Goal: Transaction & Acquisition: Purchase product/service

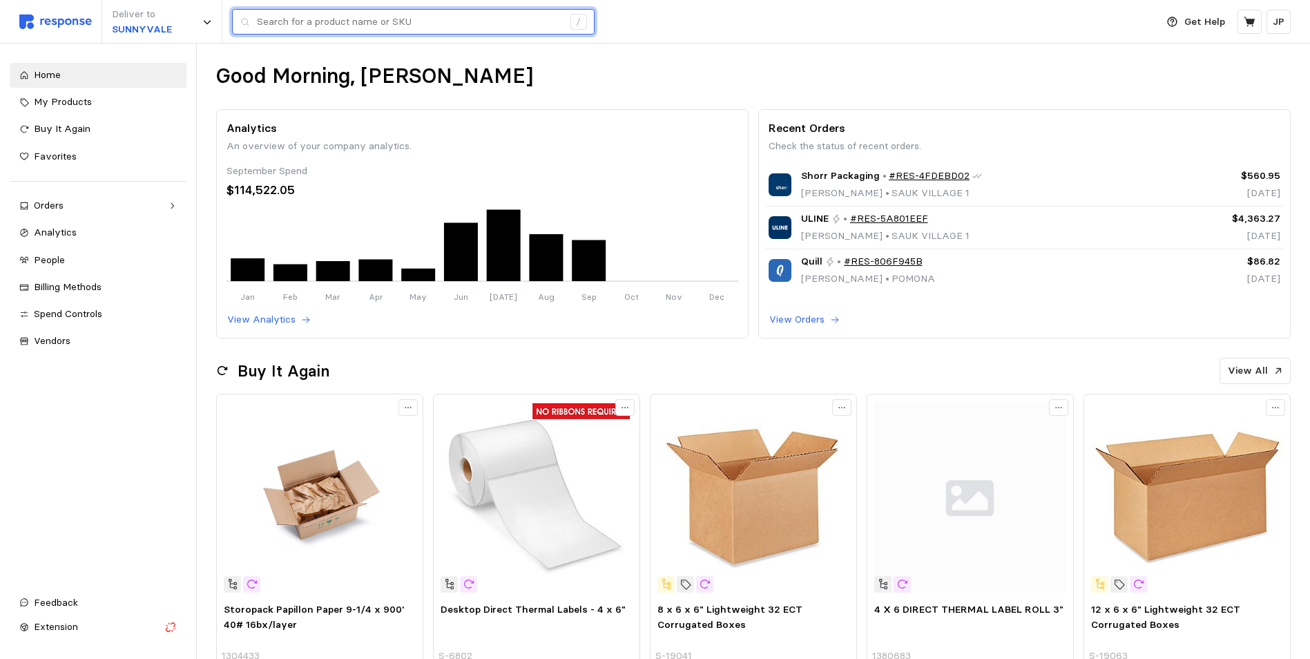
click at [327, 20] on input "text" at bounding box center [410, 22] width 306 height 25
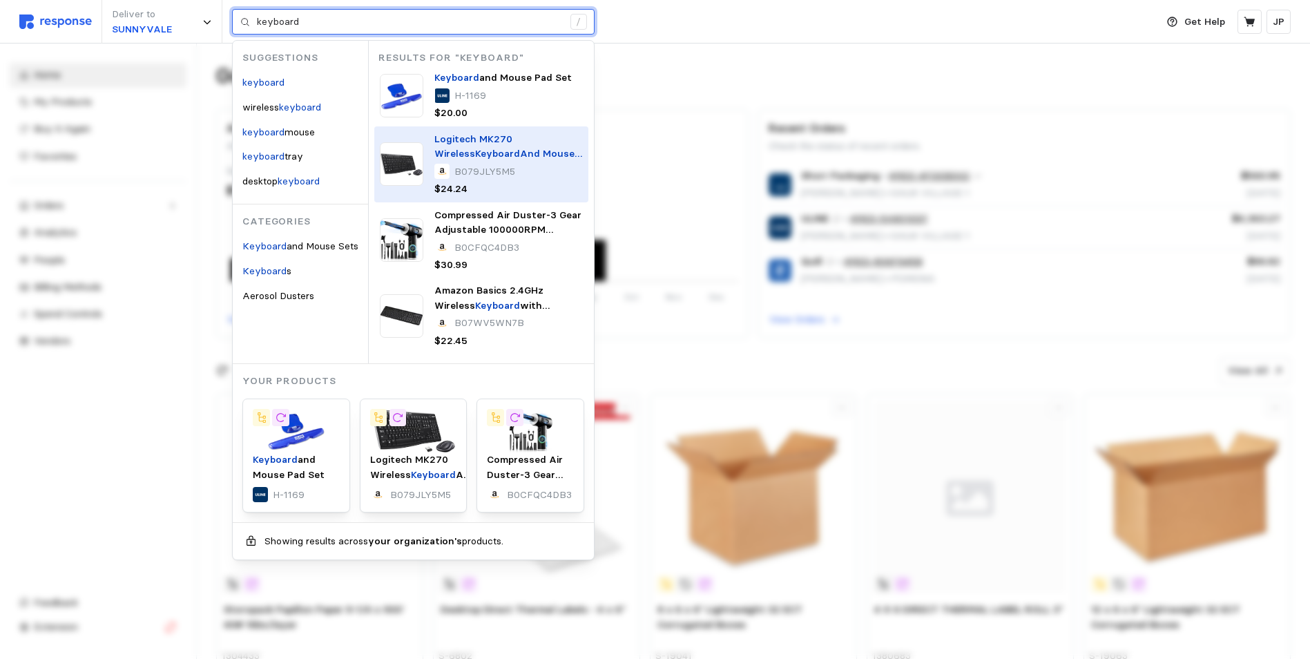
click at [505, 140] on span "Logitech MK270 Wireless" at bounding box center [474, 147] width 78 height 28
type input "keyboard"
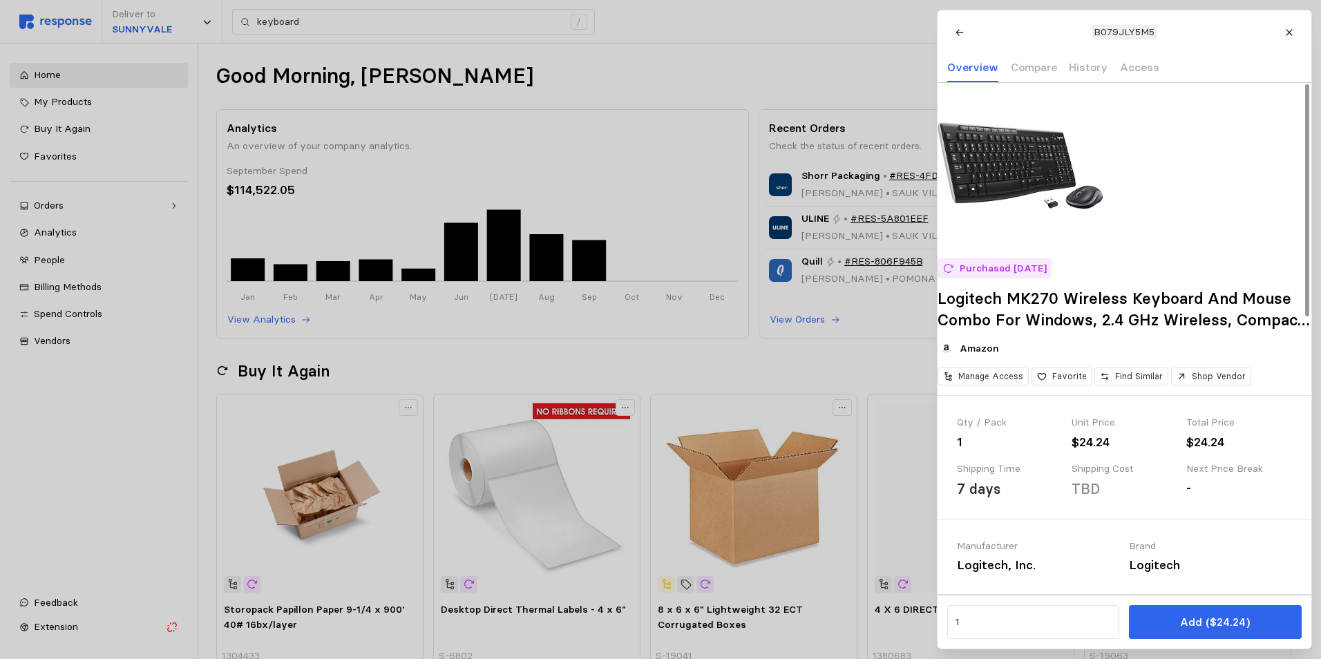
click at [969, 452] on div "1" at bounding box center [1009, 442] width 105 height 19
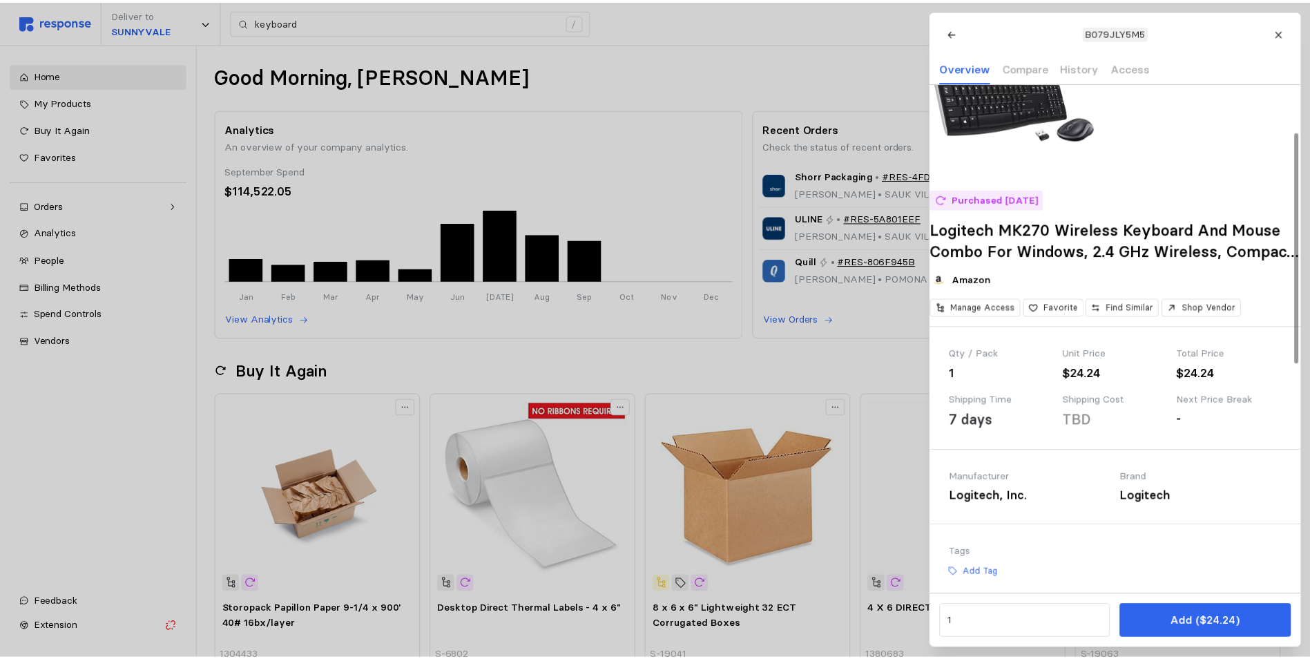
scroll to position [138, 0]
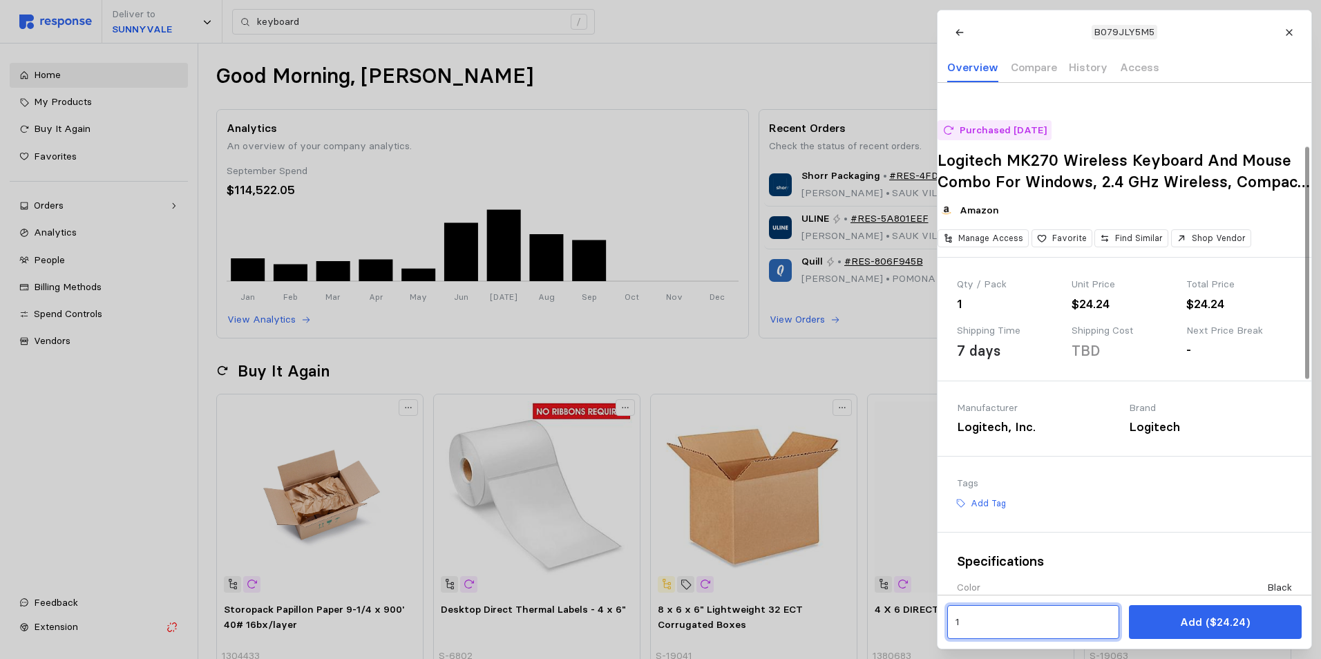
click at [957, 620] on input "1" at bounding box center [1033, 622] width 156 height 25
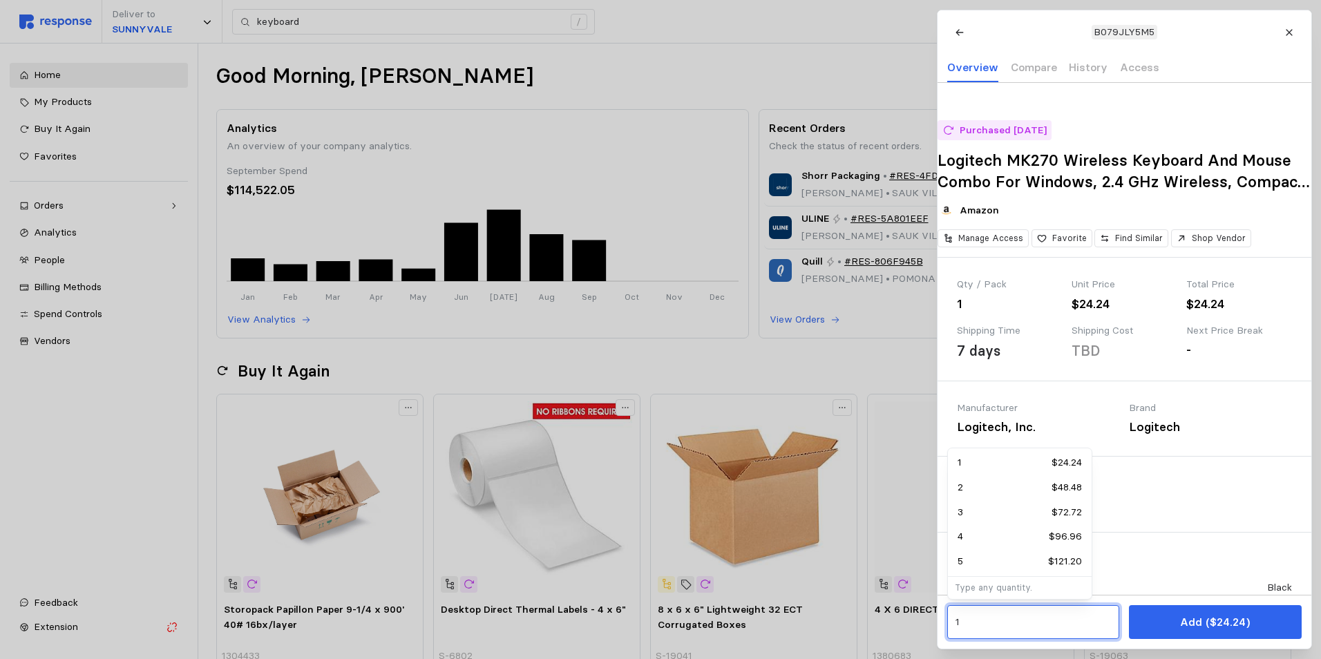
click at [962, 487] on p "2" at bounding box center [960, 487] width 6 height 15
type input "2"
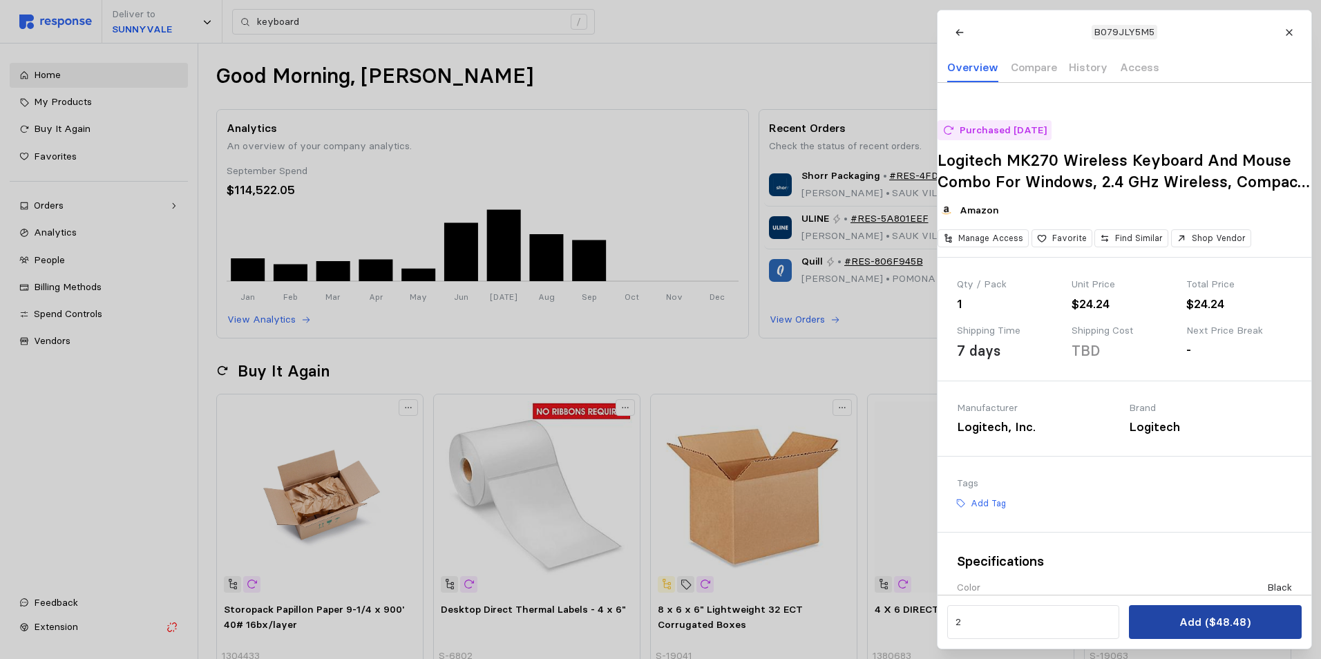
click at [1205, 617] on p "Add ($48.48)" at bounding box center [1214, 621] width 71 height 17
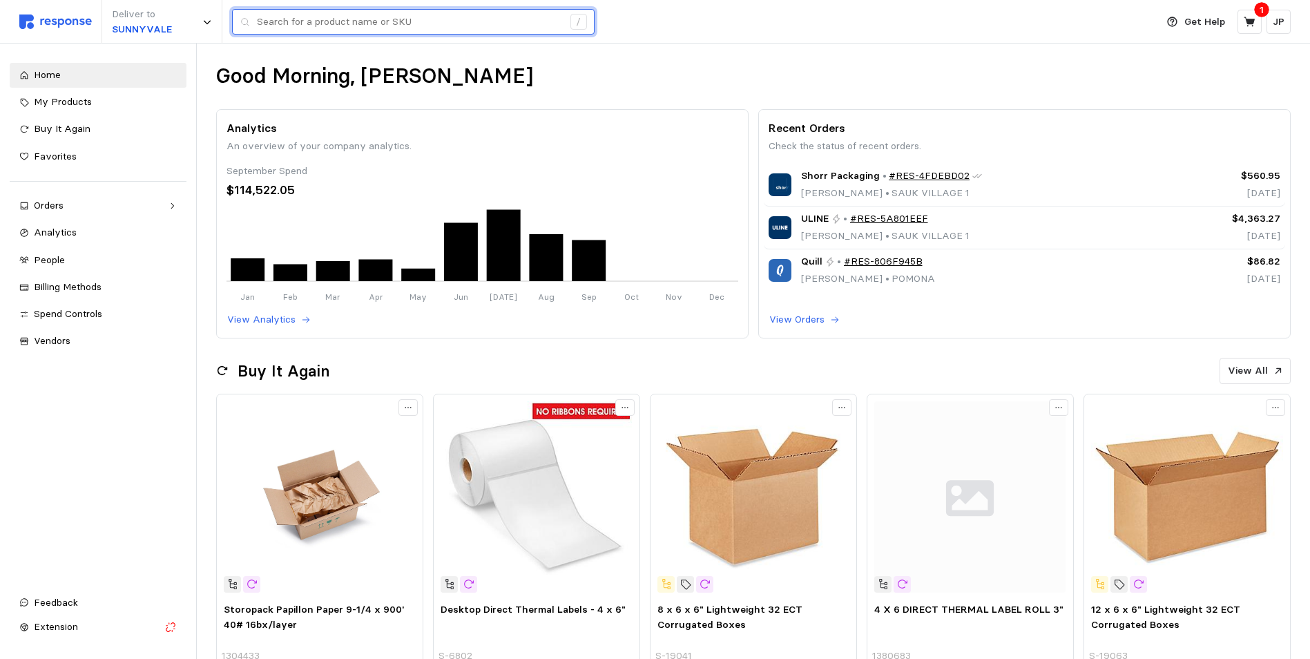
click at [275, 19] on input "text" at bounding box center [410, 22] width 306 height 25
type input "mouse pad"
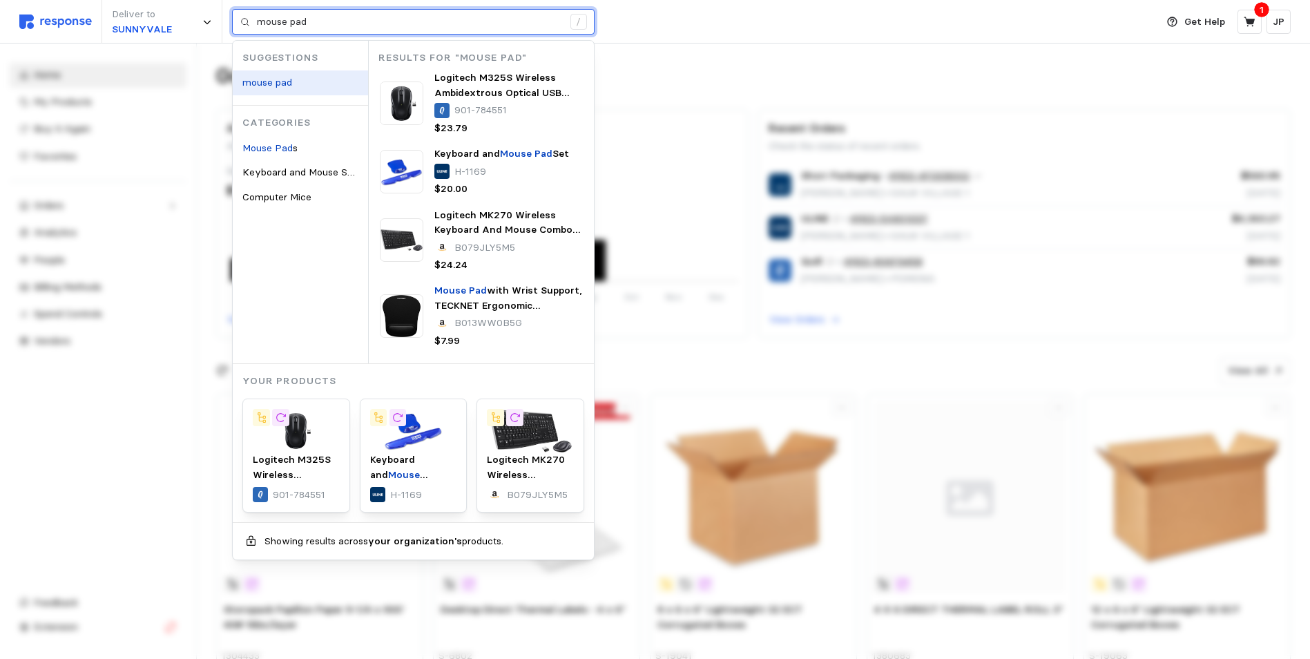
click at [268, 76] on mark "mouse pad" at bounding box center [267, 82] width 50 height 12
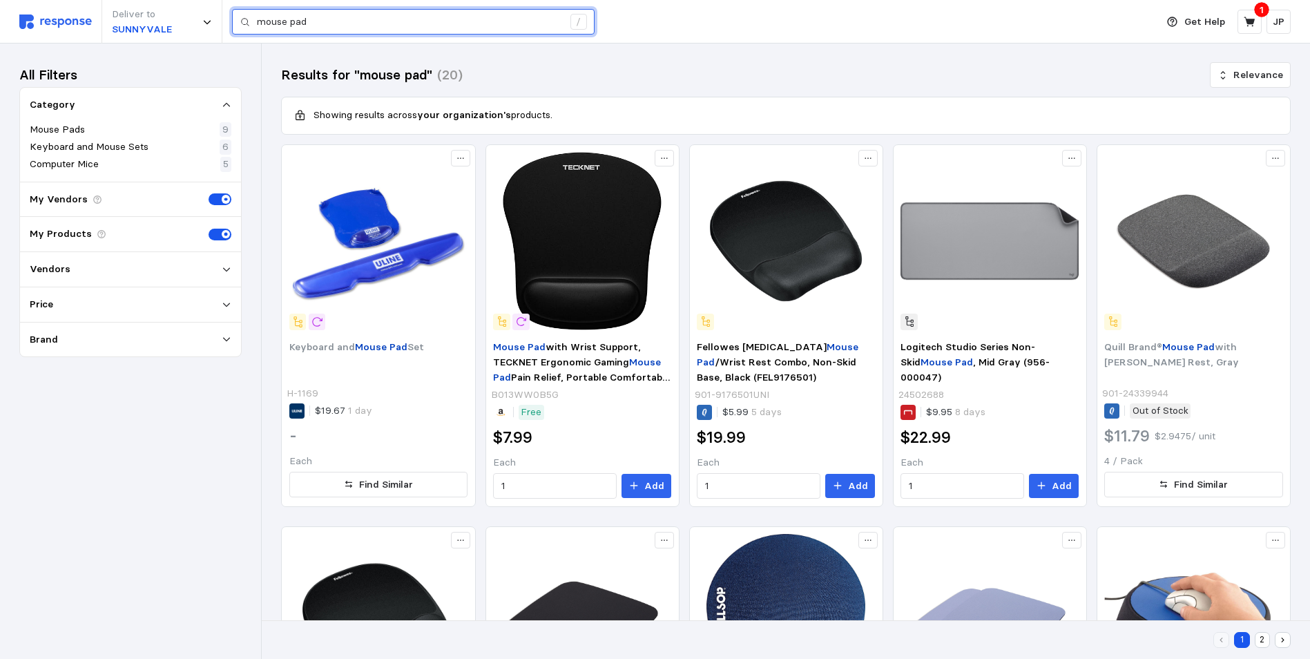
drag, startPoint x: 313, startPoint y: 23, endPoint x: 251, endPoint y: 26, distance: 61.5
click at [252, 26] on div "mouse pad /" at bounding box center [413, 22] width 363 height 26
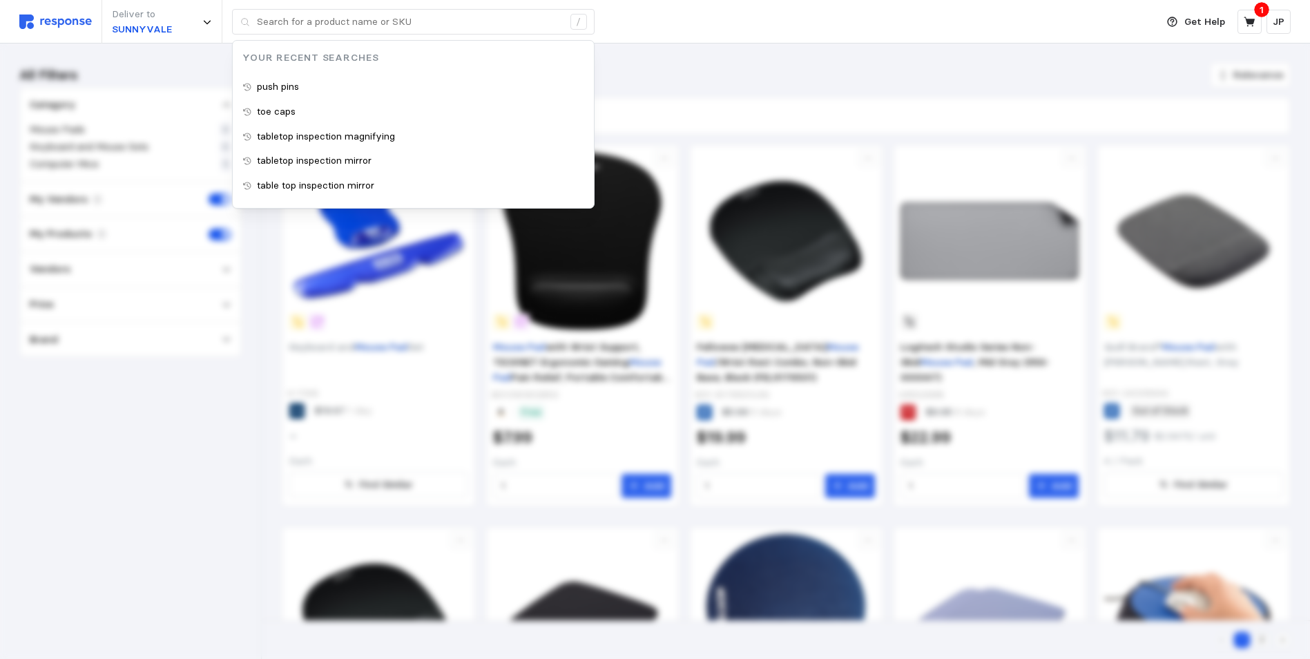
click at [793, 19] on div "Deliver to [GEOGRAPHIC_DATA] / Your Recent Searches push pins toe caps tabletop…" at bounding box center [584, 22] width 1130 height 44
click at [284, 19] on input "text" at bounding box center [410, 22] width 306 height 25
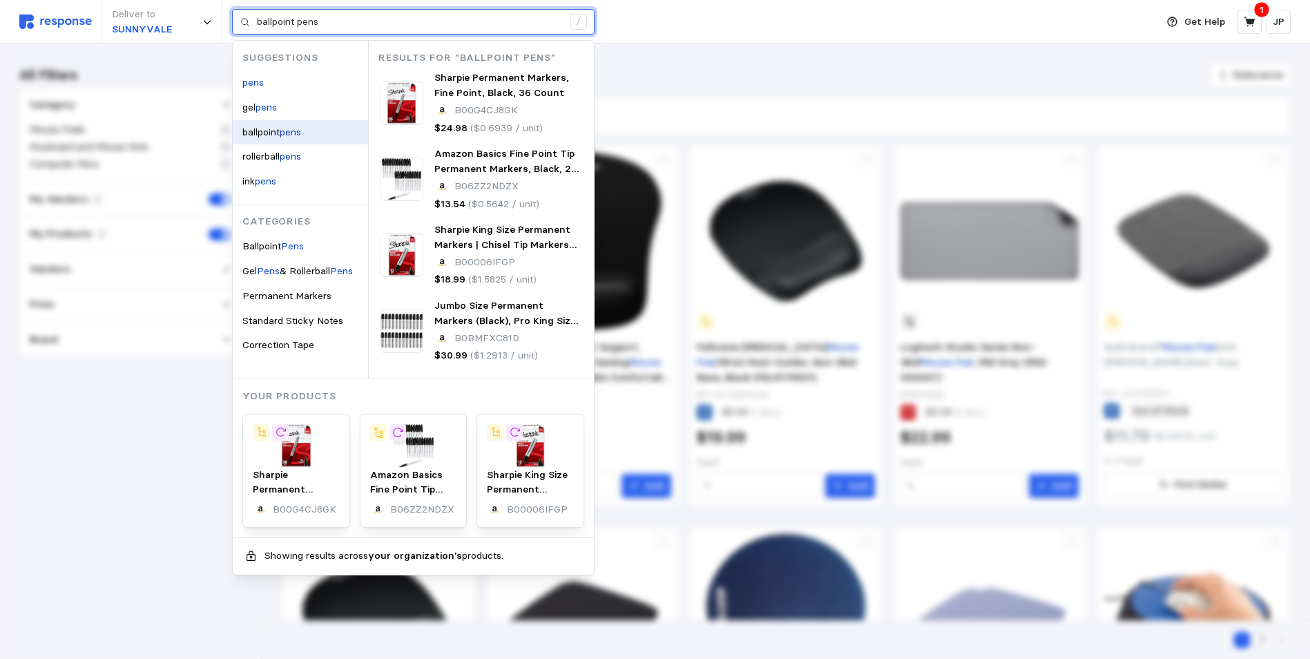
click at [274, 128] on span "ballpoint" at bounding box center [260, 132] width 37 height 12
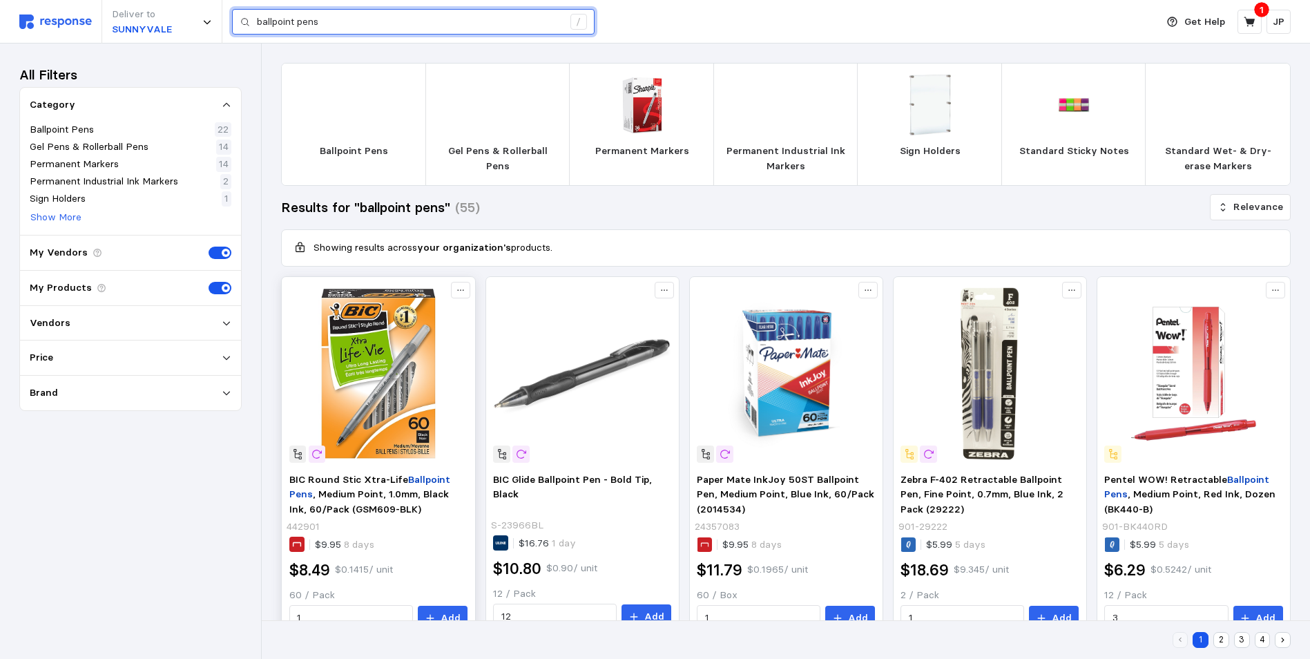
scroll to position [69, 0]
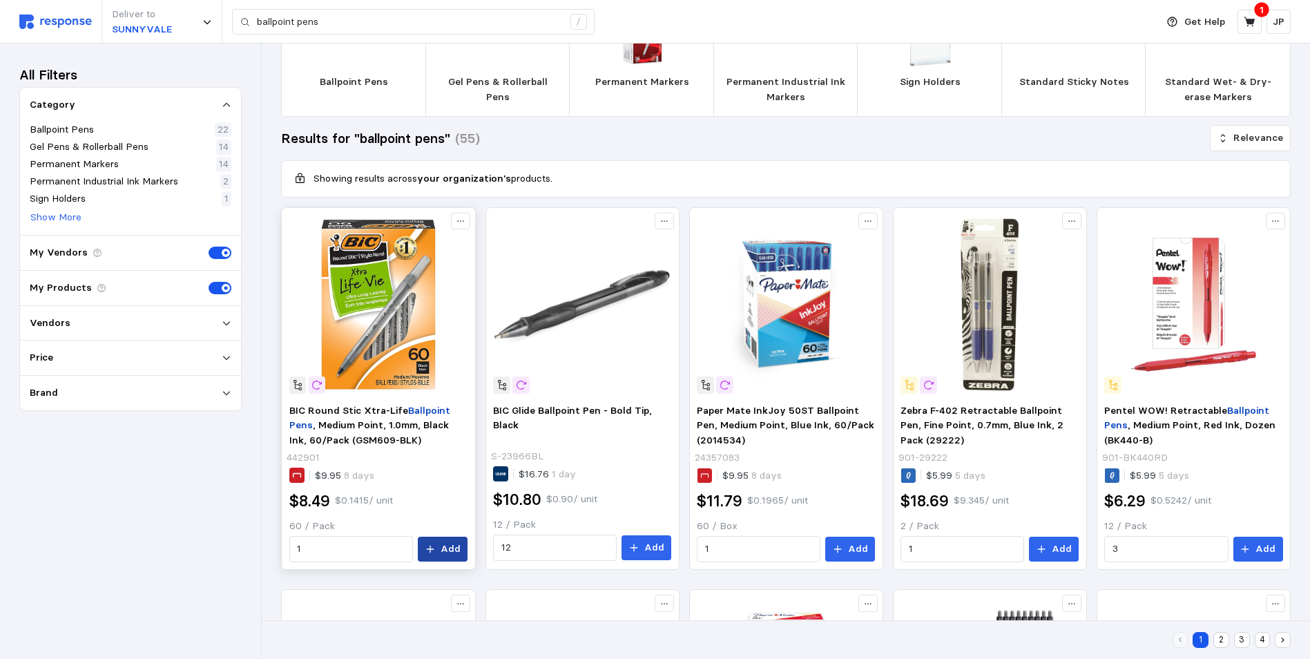
click at [443, 542] on p "Add" at bounding box center [451, 549] width 20 height 15
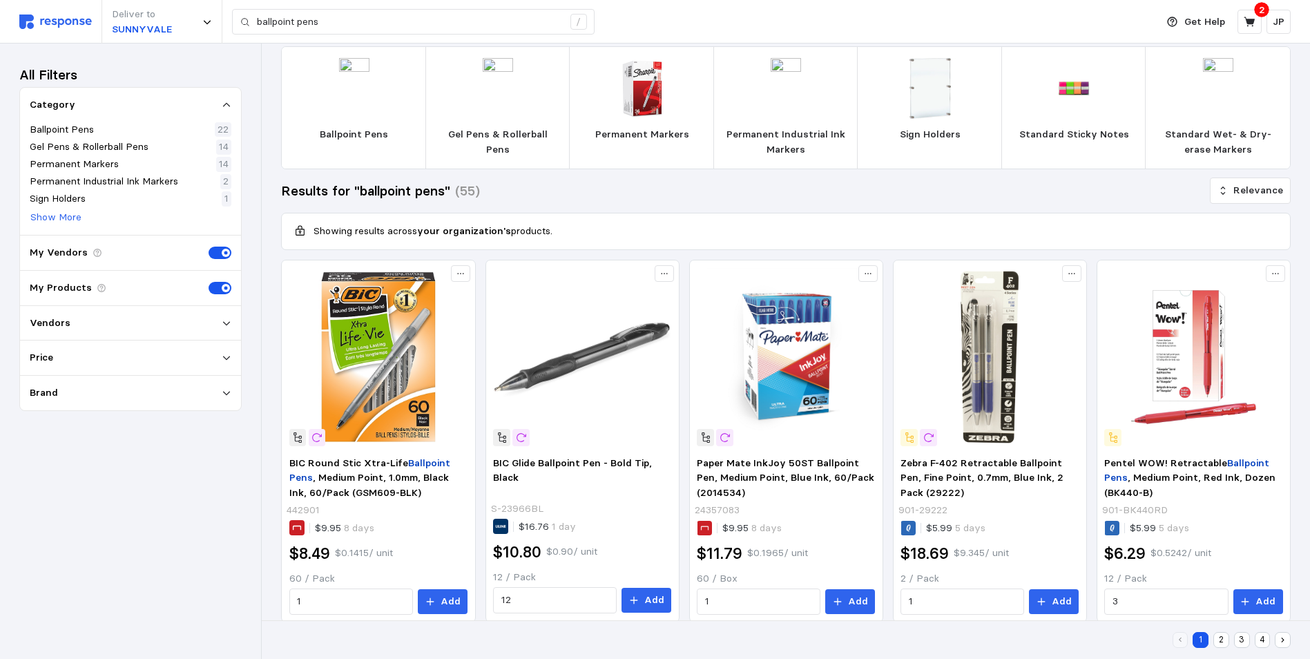
scroll to position [0, 0]
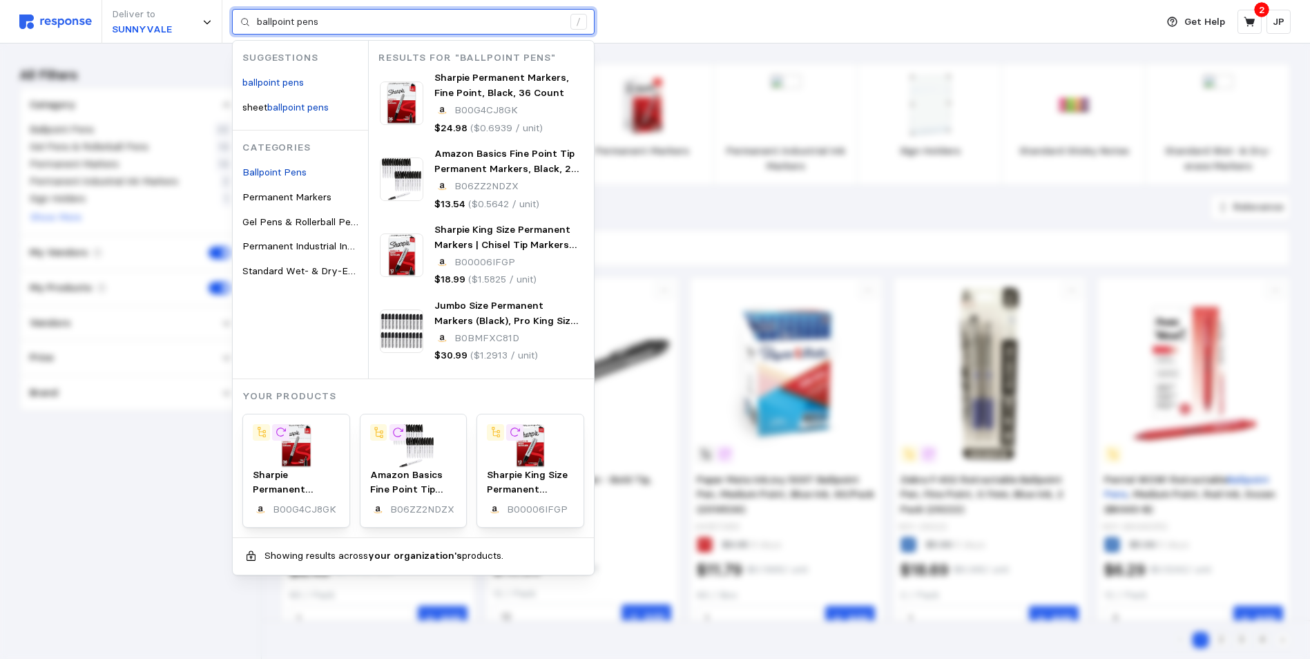
drag, startPoint x: 327, startPoint y: 22, endPoint x: 251, endPoint y: 15, distance: 75.7
click at [251, 15] on div "ballpoint pens /" at bounding box center [413, 22] width 363 height 26
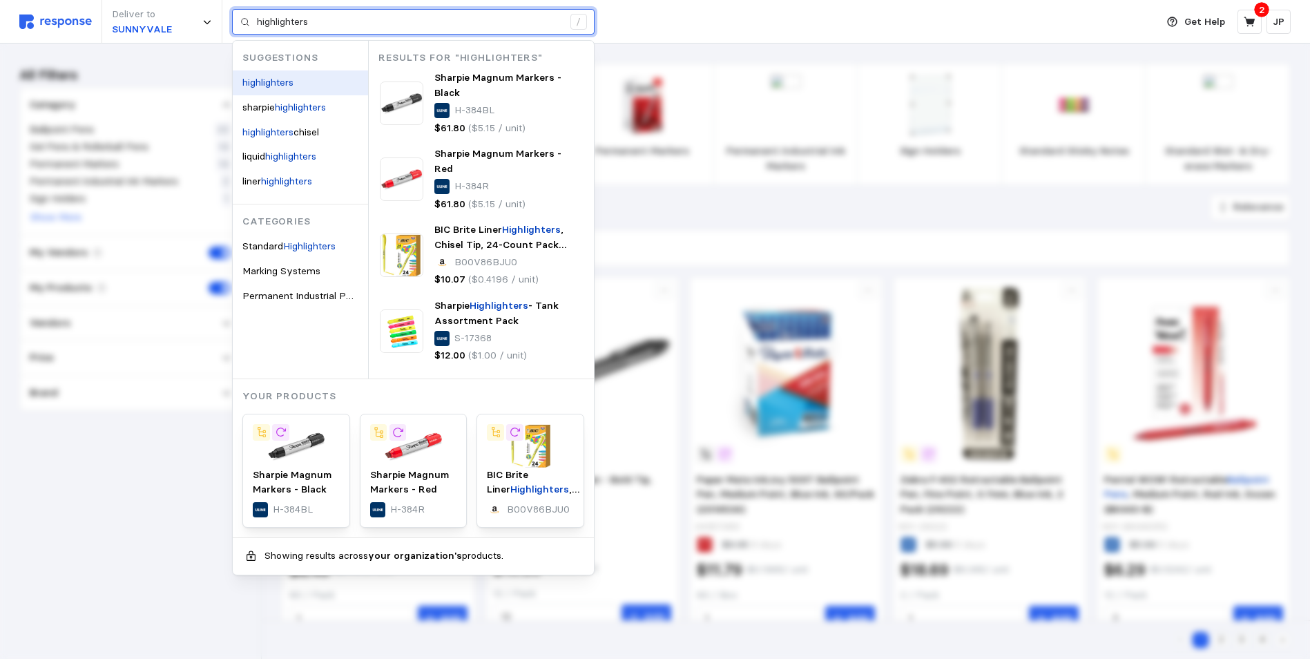
click at [280, 82] on mark "highlighters" at bounding box center [267, 82] width 51 height 12
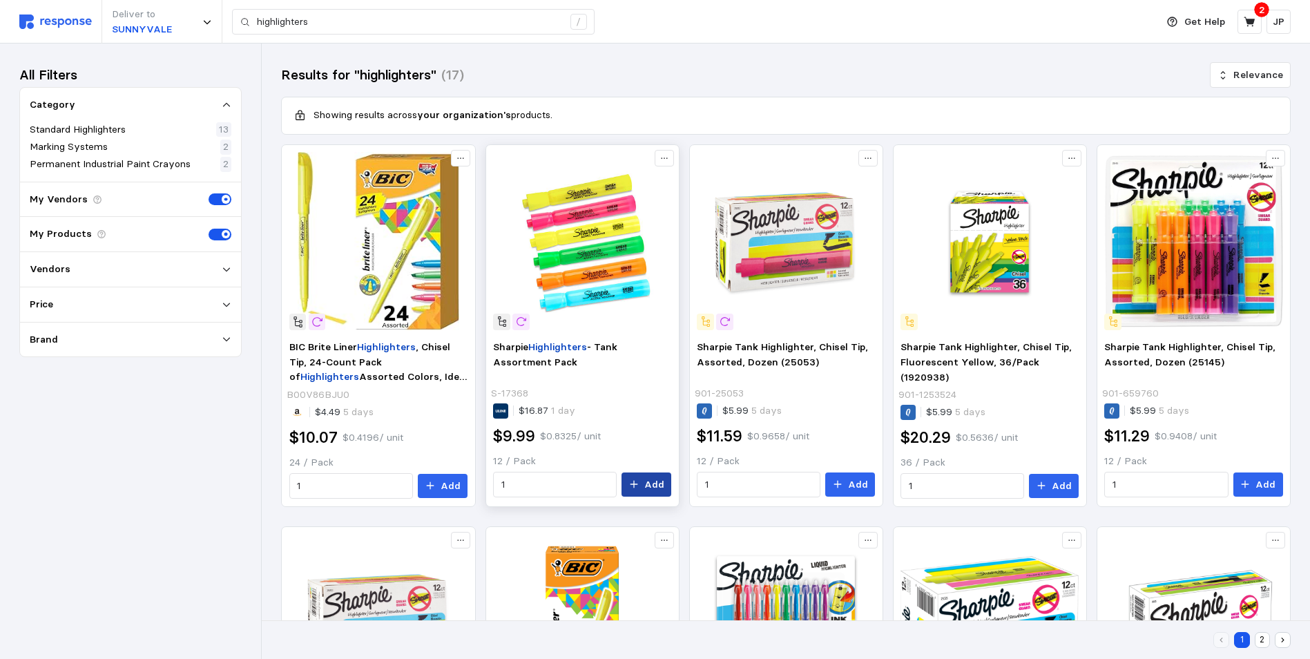
click at [652, 480] on p "Add" at bounding box center [655, 484] width 20 height 15
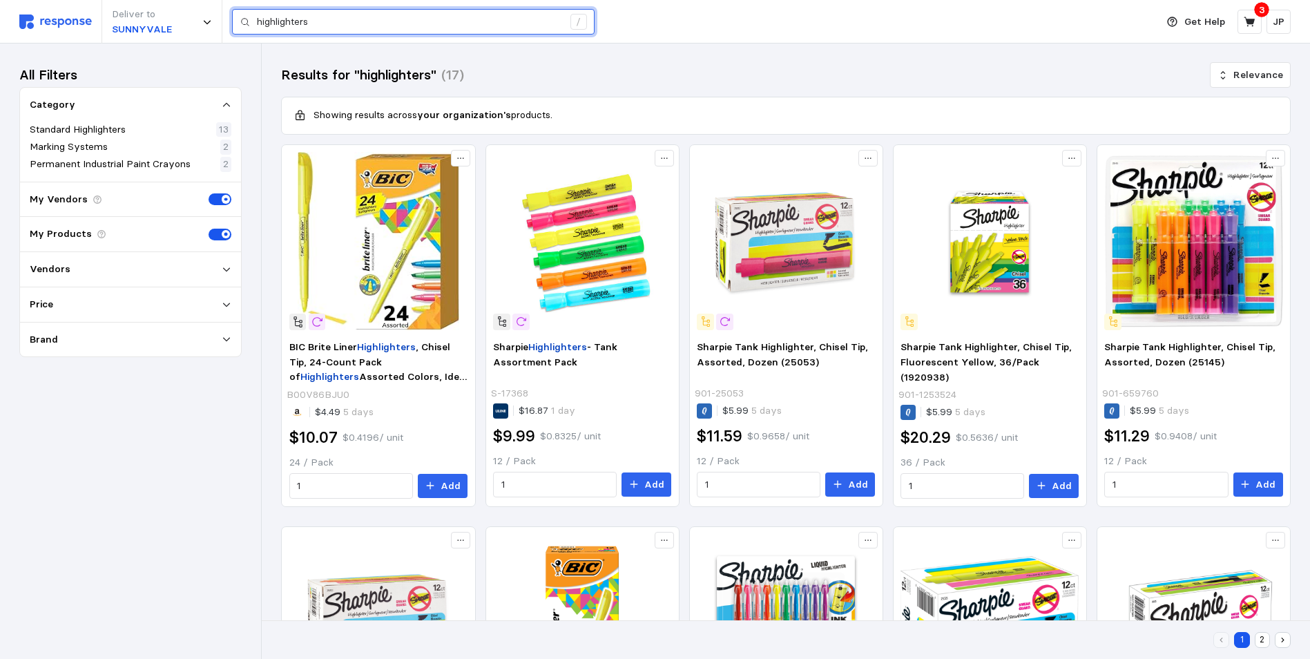
drag, startPoint x: 316, startPoint y: 22, endPoint x: 245, endPoint y: 20, distance: 71.2
click at [245, 20] on div "highlighters /" at bounding box center [413, 22] width 363 height 26
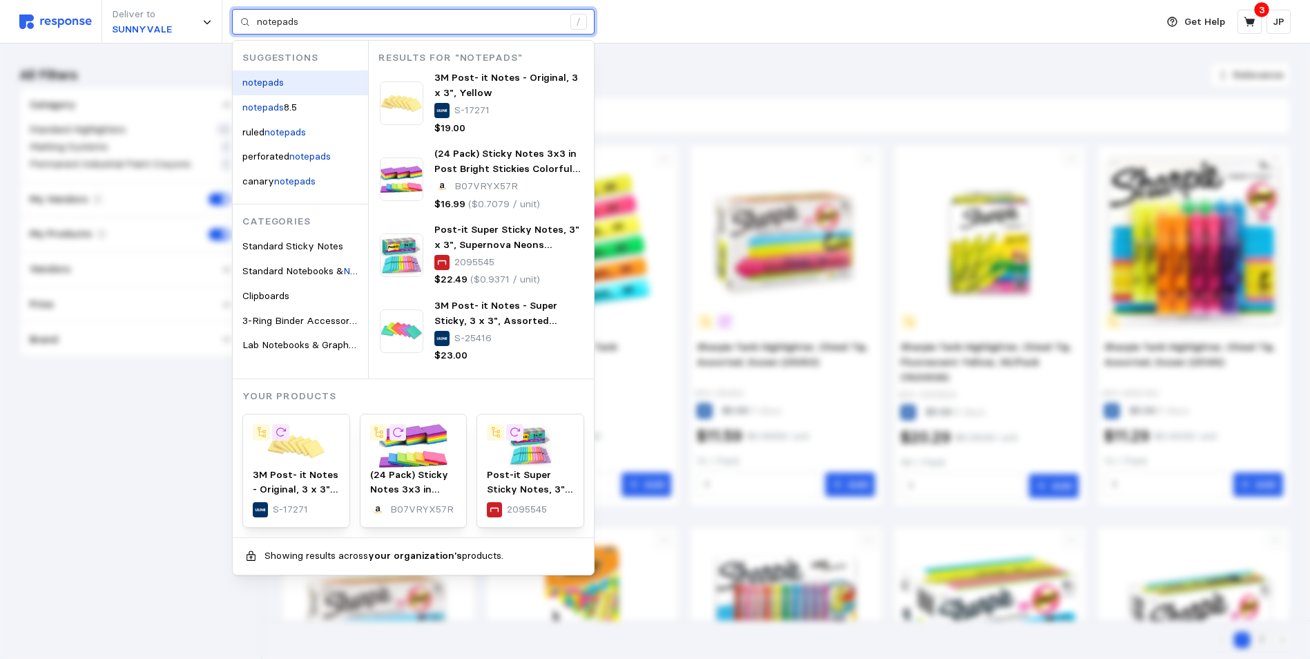
click at [267, 79] on mark "notepads" at bounding box center [262, 82] width 41 height 12
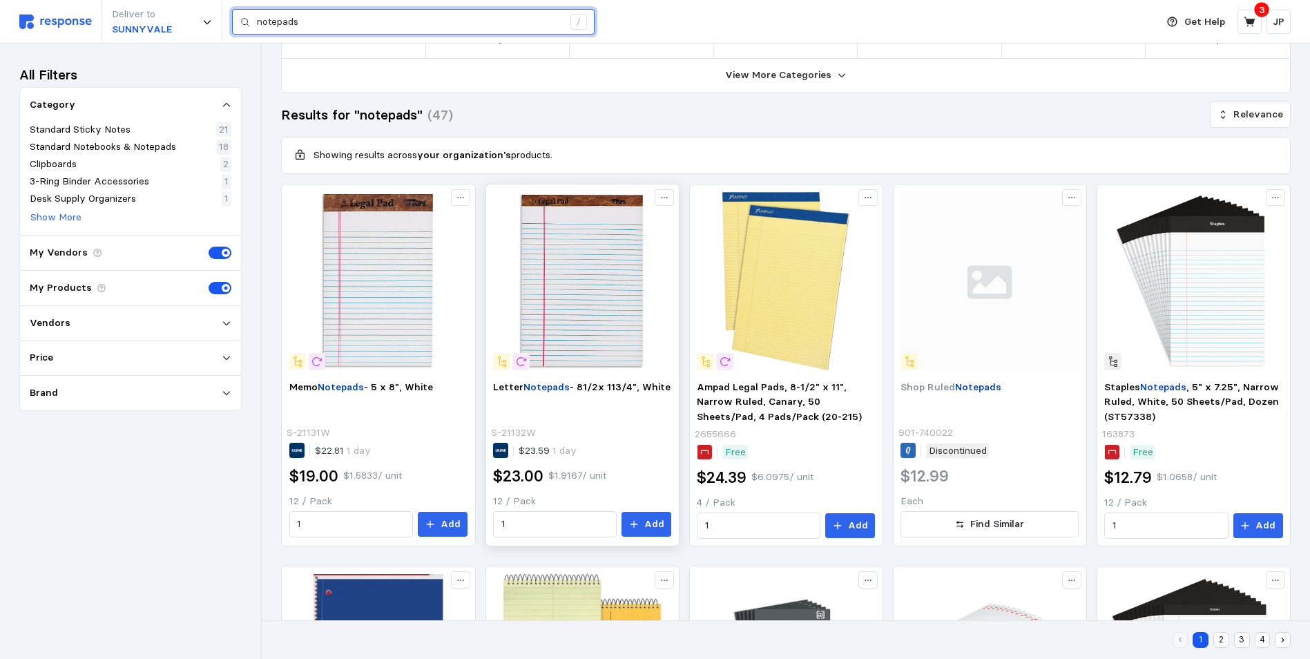
scroll to position [138, 0]
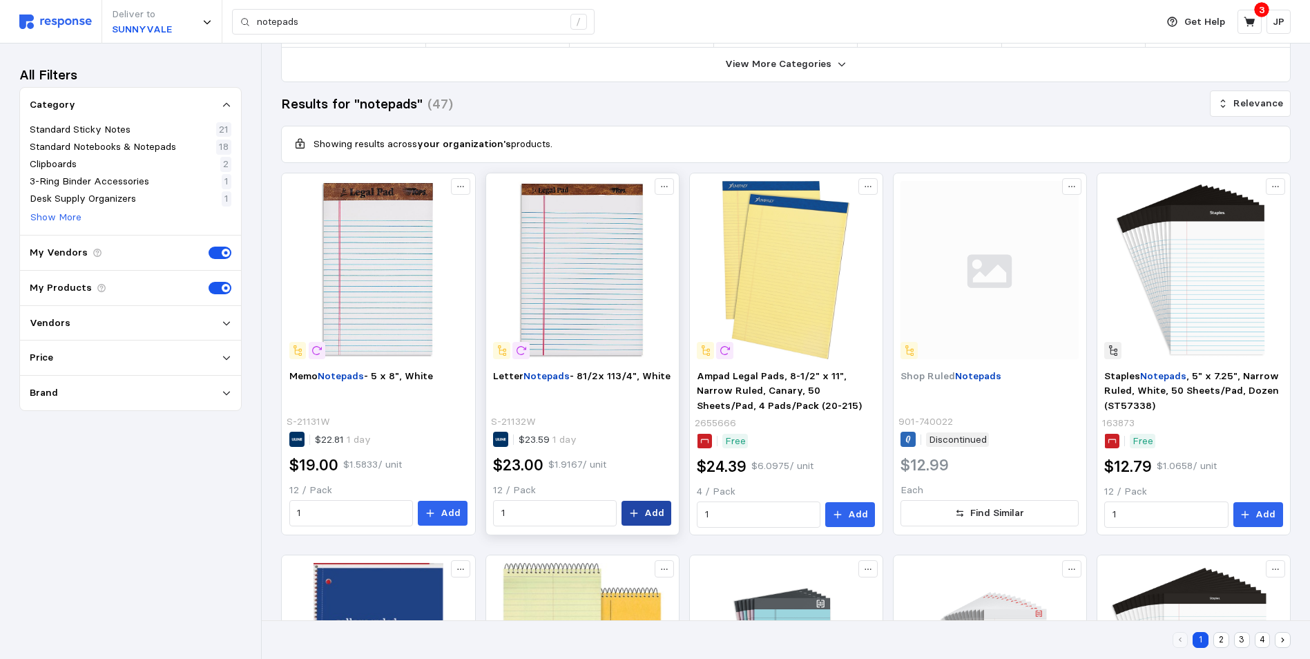
click at [652, 511] on p "Add" at bounding box center [655, 513] width 20 height 15
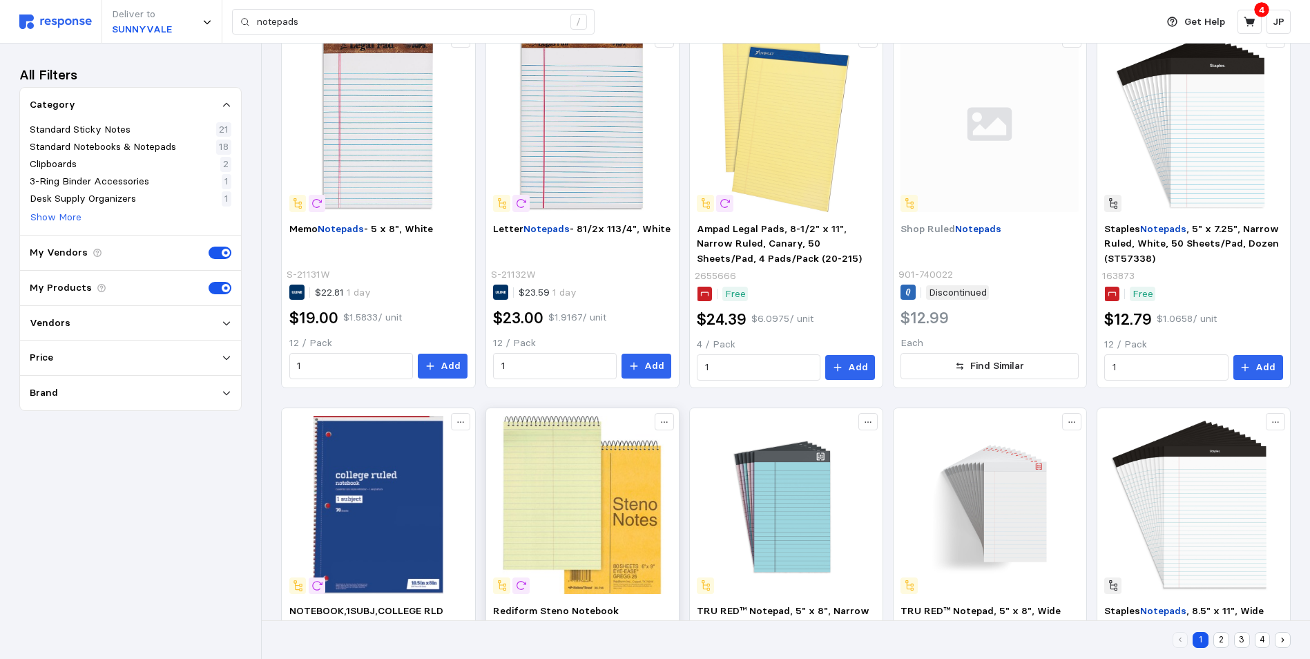
scroll to position [69, 0]
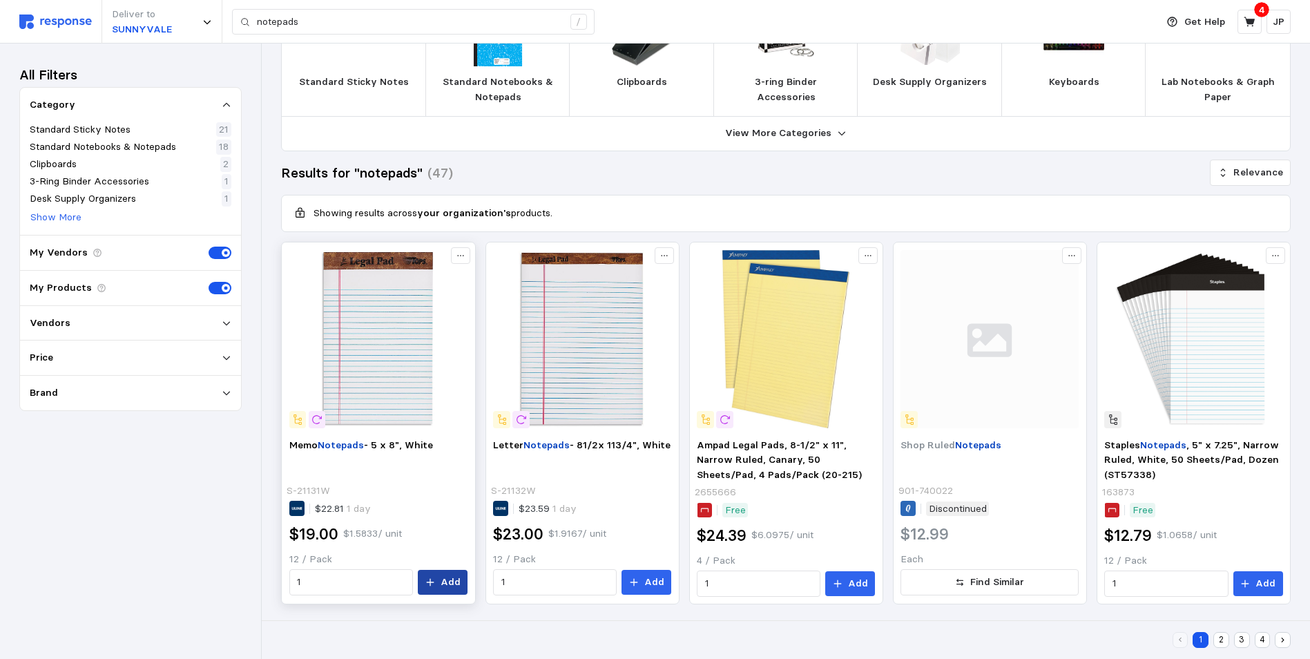
click at [442, 578] on p "Add" at bounding box center [451, 582] width 20 height 15
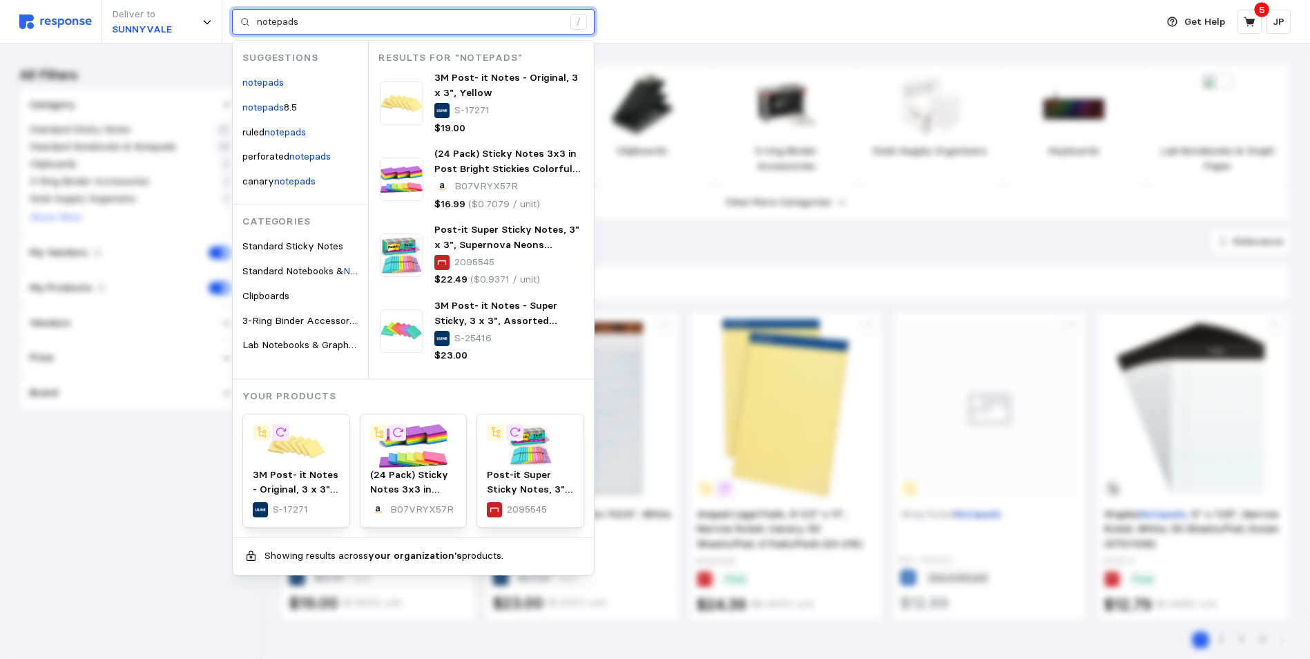
drag, startPoint x: 314, startPoint y: 24, endPoint x: 258, endPoint y: 20, distance: 56.8
click at [258, 20] on input "notepads" at bounding box center [410, 22] width 306 height 25
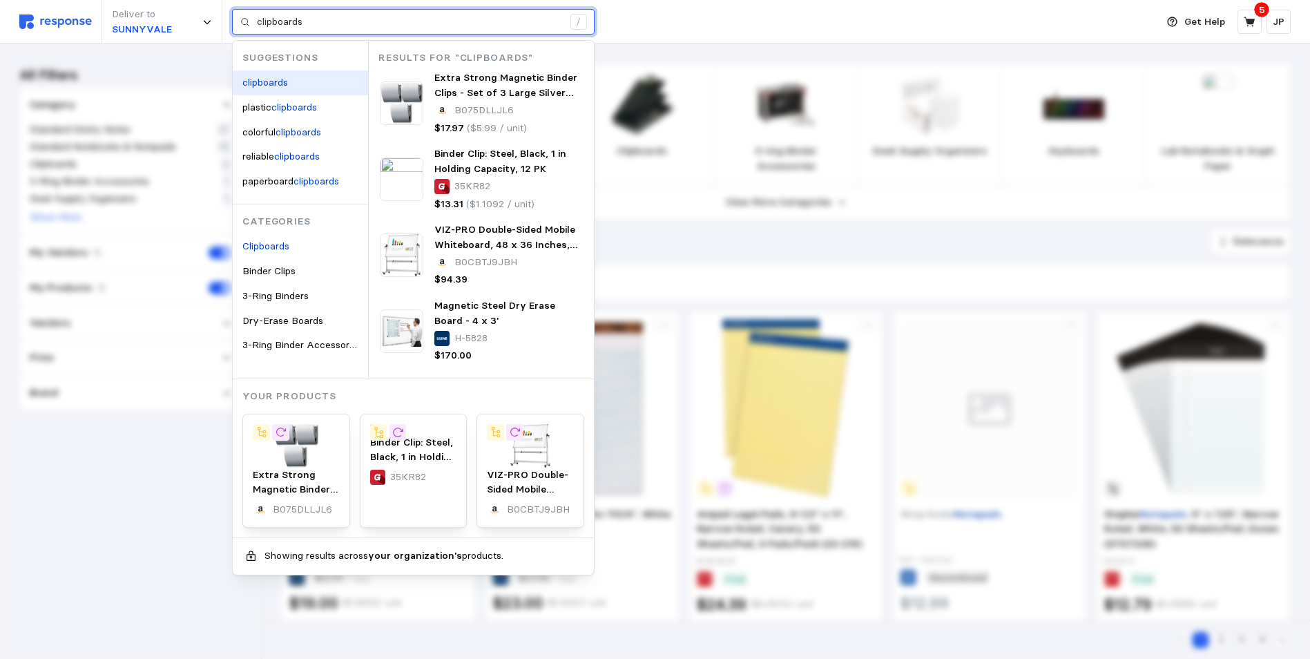
click at [270, 82] on mark "clipboards" at bounding box center [265, 82] width 46 height 12
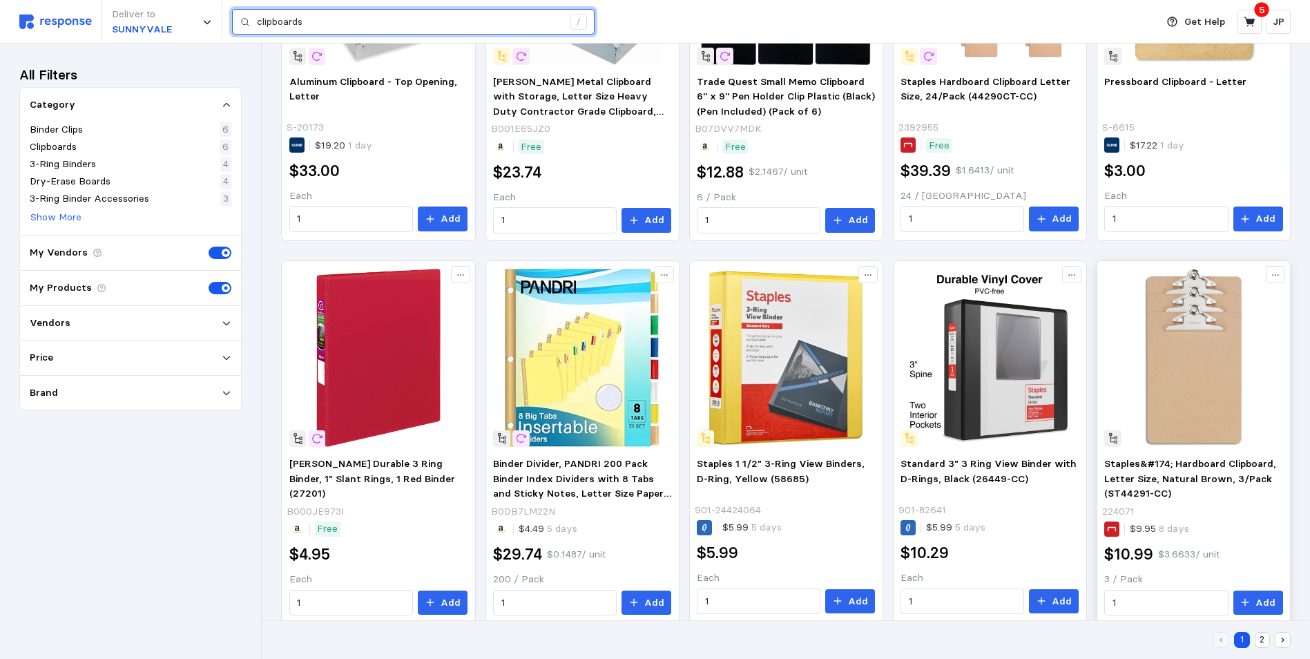
scroll to position [484, 0]
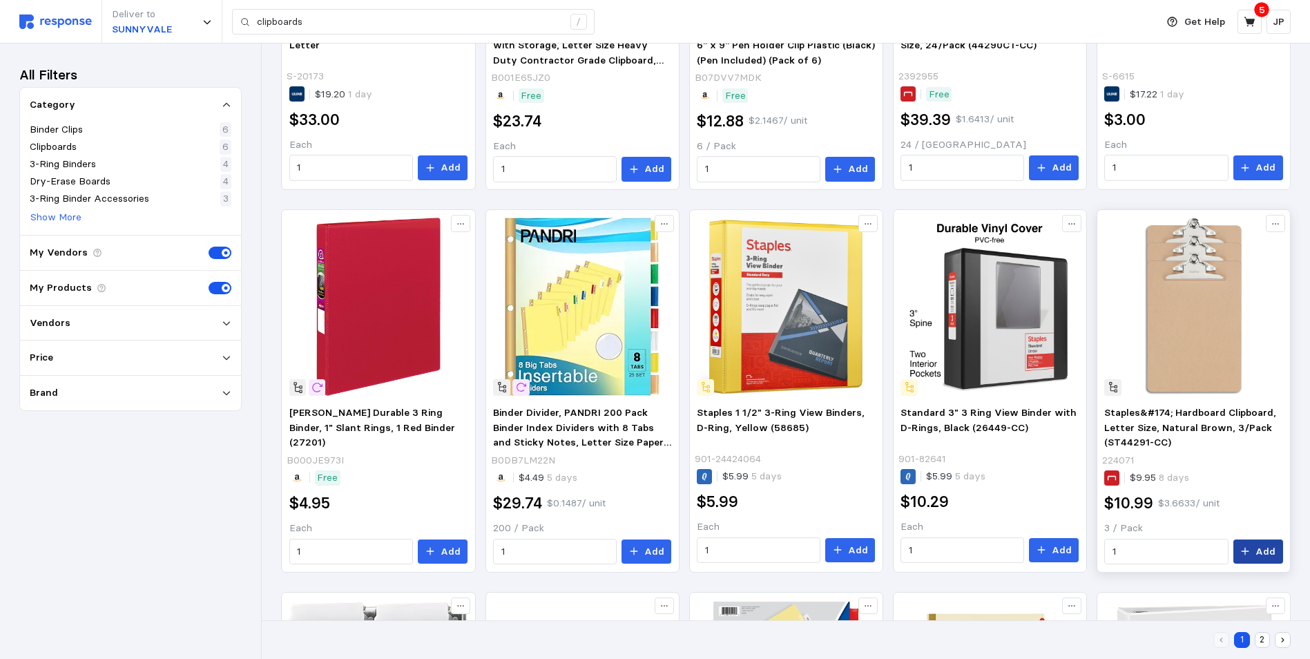
click at [1255, 540] on button "Add" at bounding box center [1259, 552] width 50 height 25
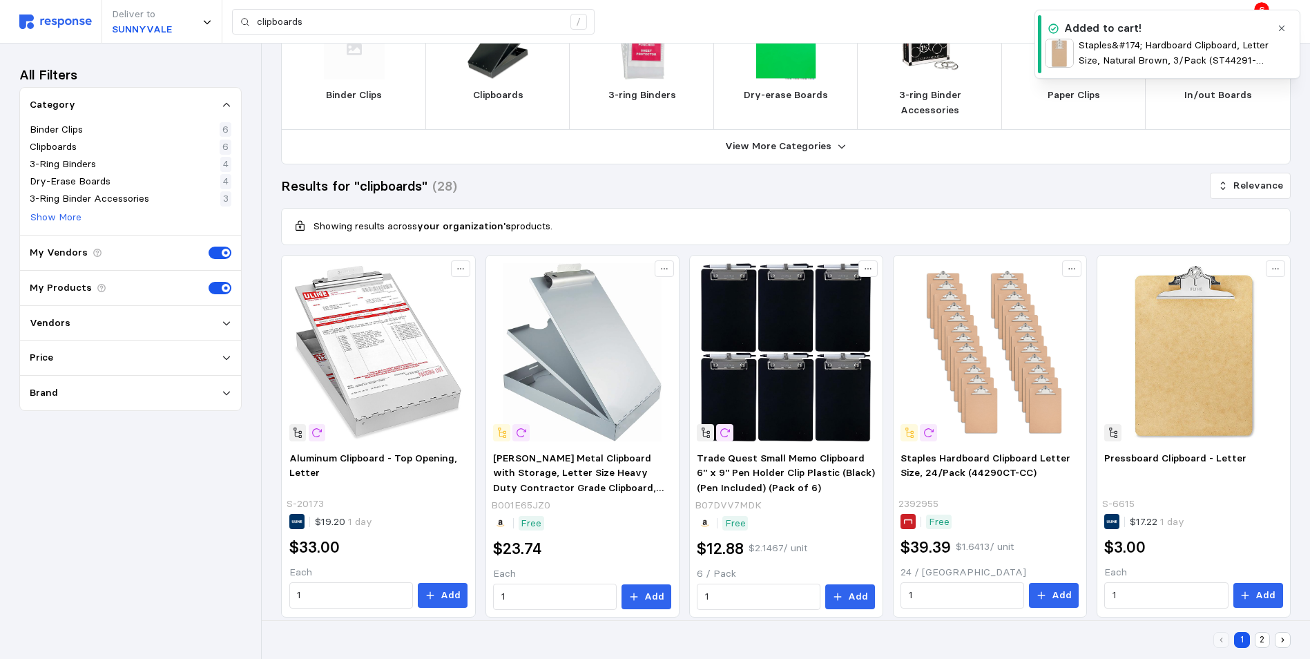
scroll to position [0, 0]
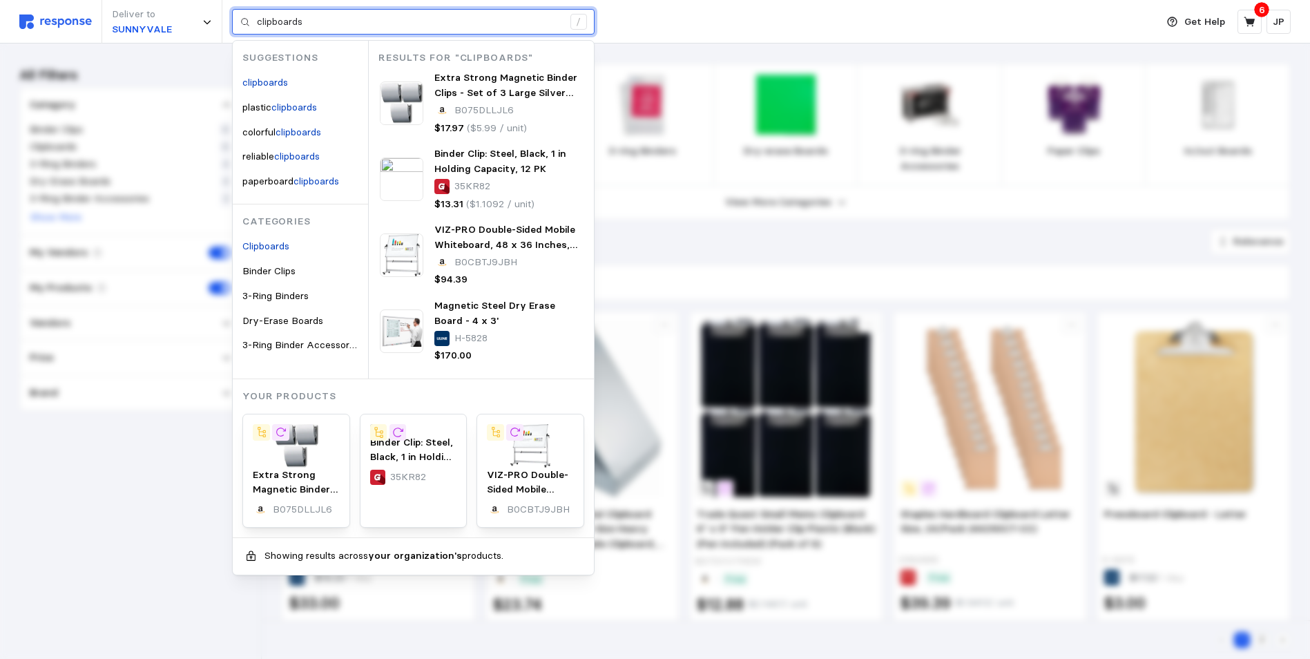
drag, startPoint x: 313, startPoint y: 19, endPoint x: 256, endPoint y: 21, distance: 56.7
click at [256, 21] on div "clipboards /" at bounding box center [413, 22] width 363 height 26
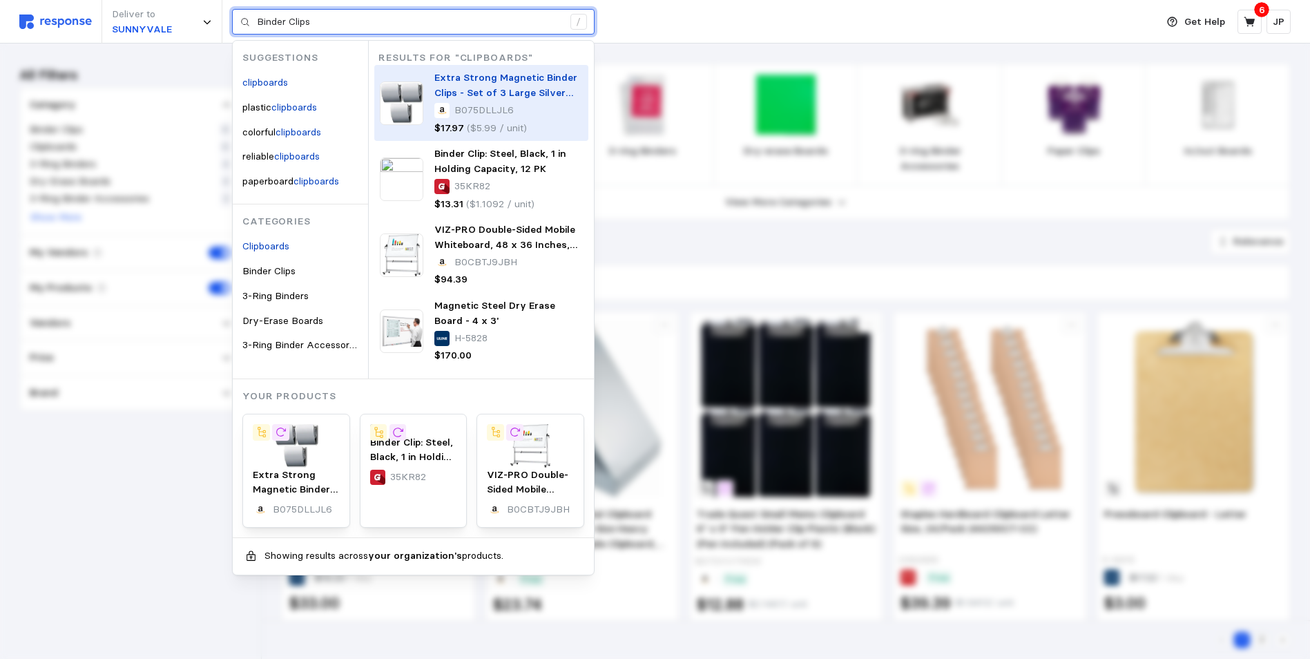
type input "clipboards"
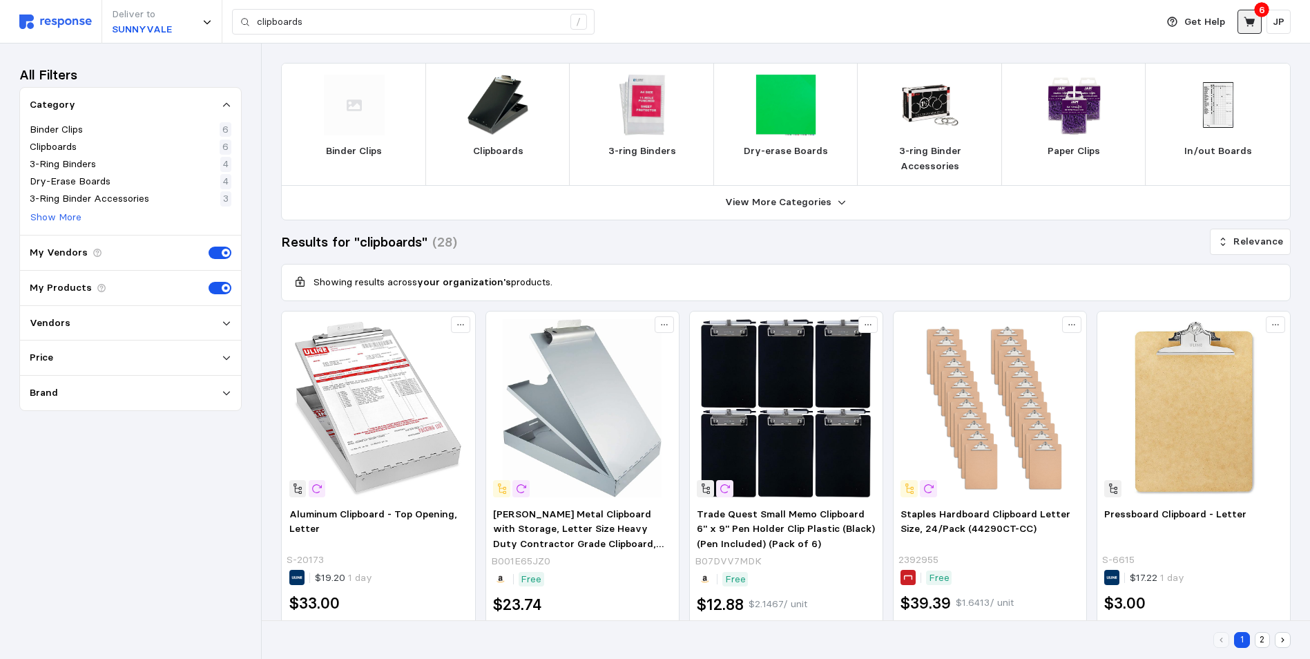
click at [1249, 17] on icon at bounding box center [1250, 22] width 12 height 12
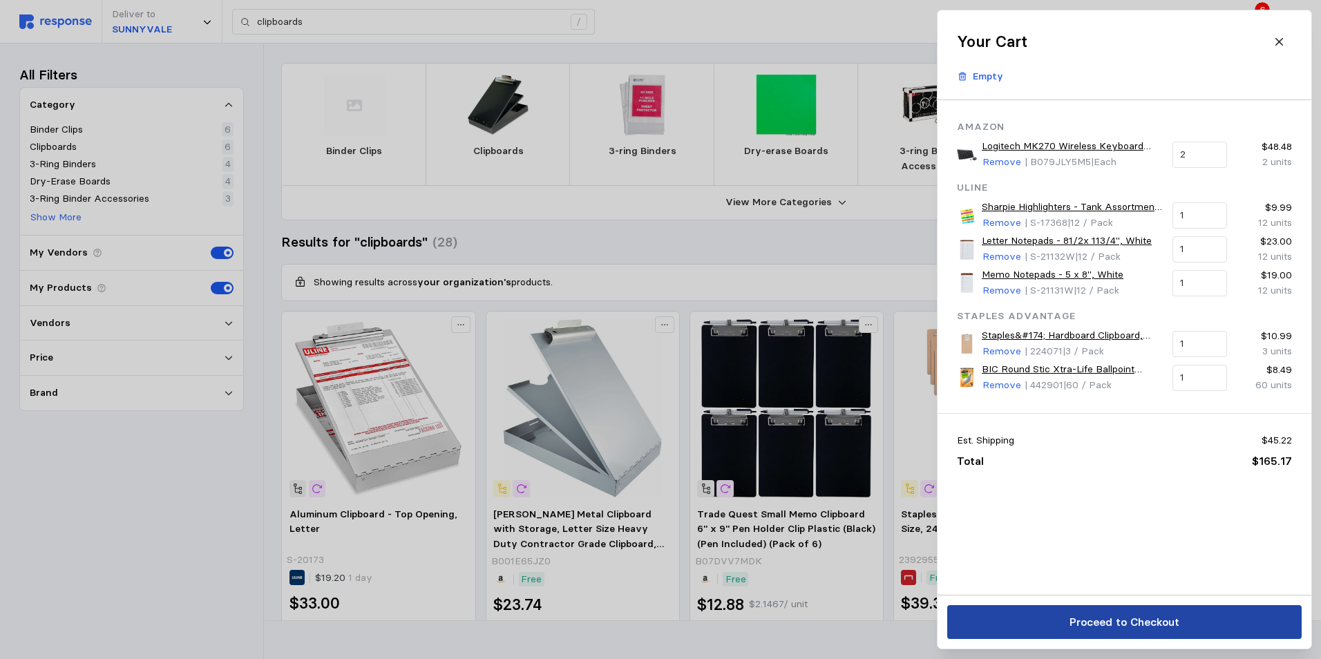
click at [1129, 622] on p "Proceed to Checkout" at bounding box center [1124, 621] width 110 height 17
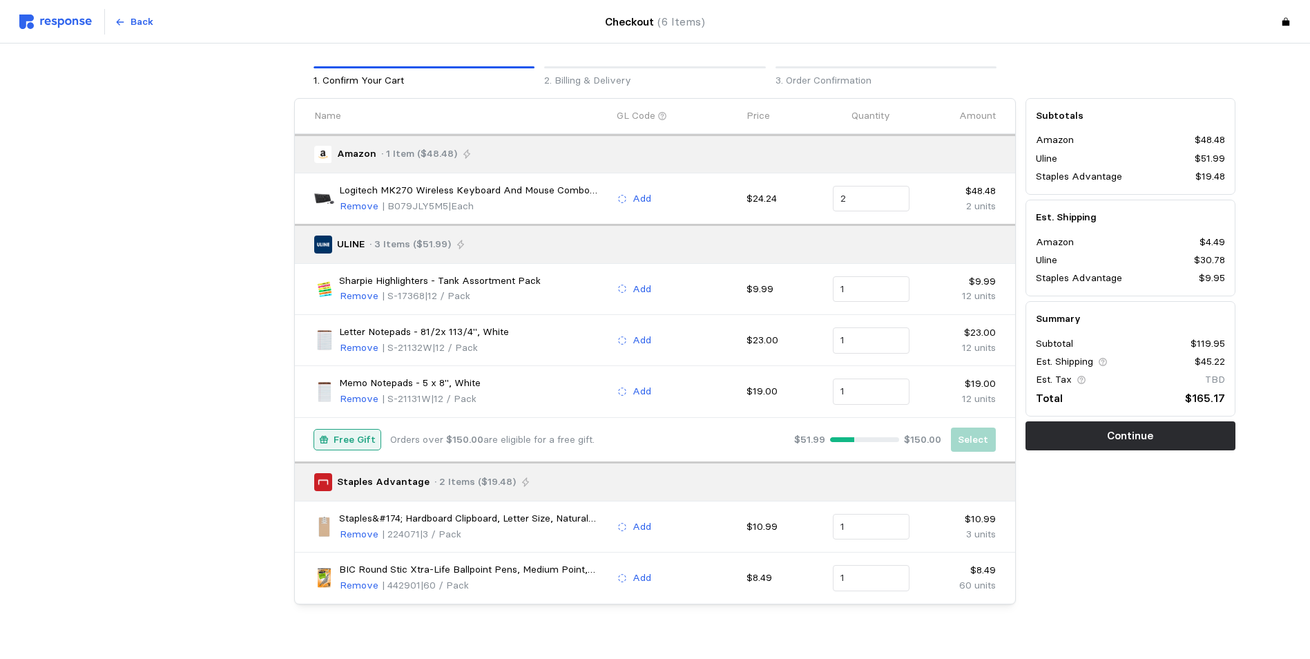
scroll to position [66, 0]
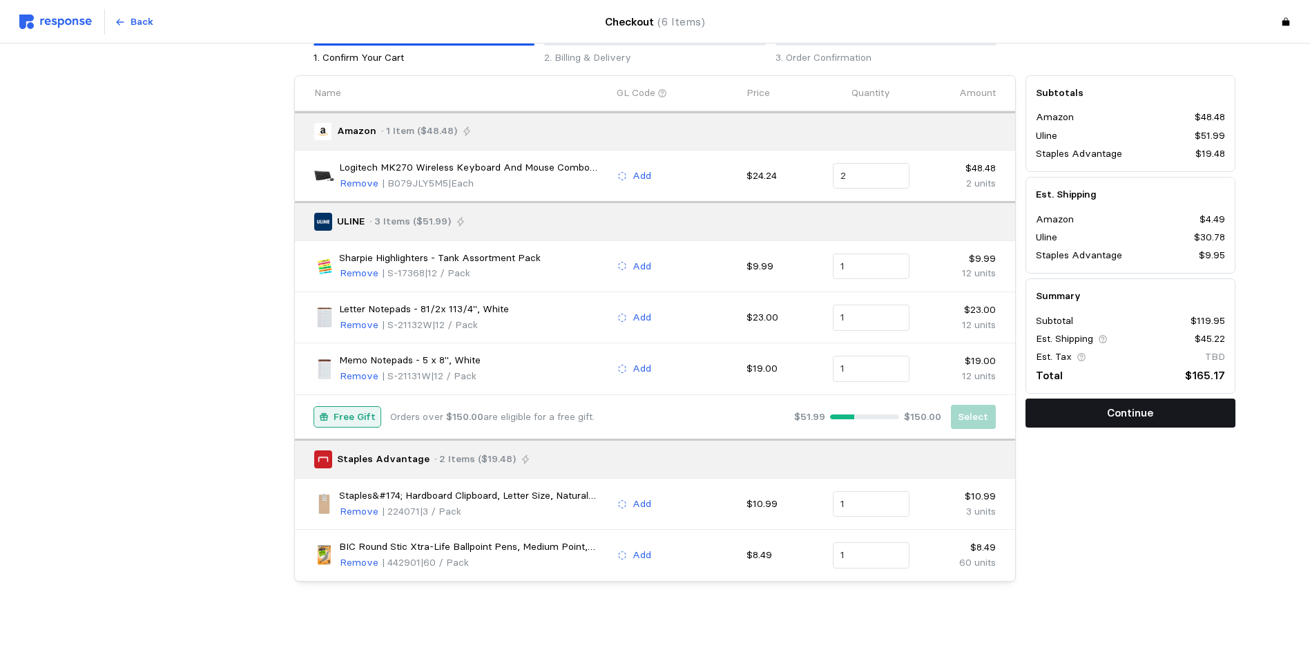
click at [1138, 410] on p "Continue" at bounding box center [1130, 412] width 46 height 17
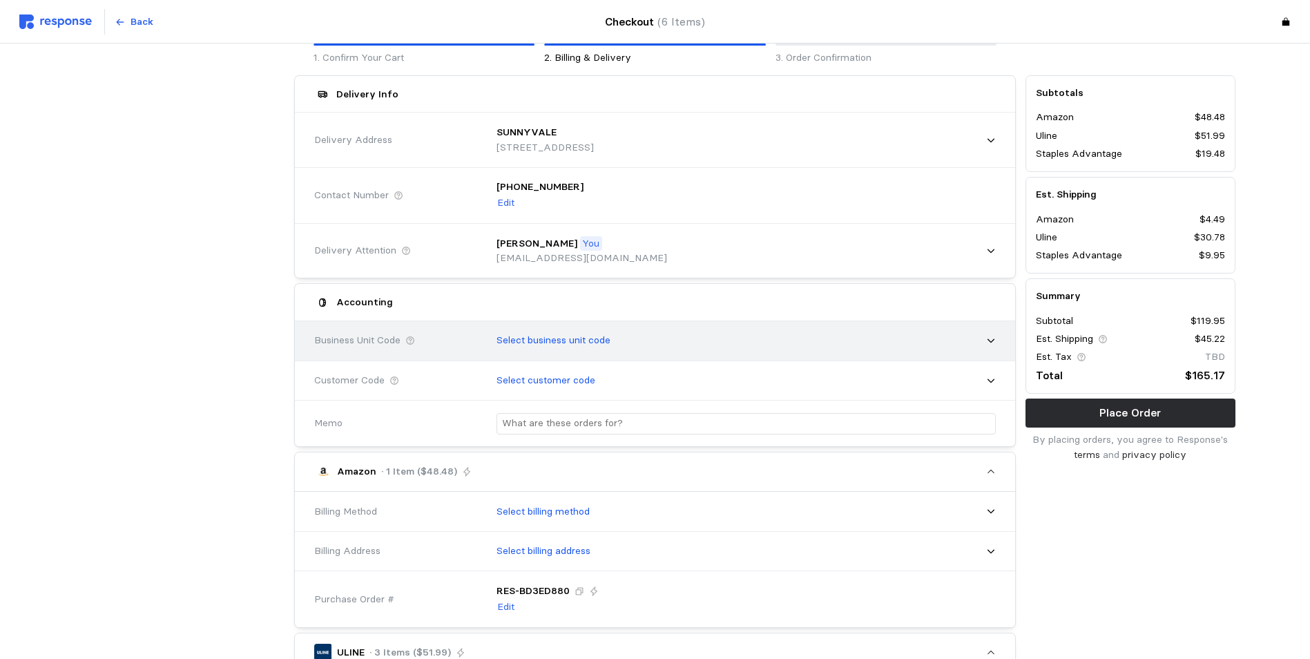
click at [991, 341] on icon at bounding box center [991, 341] width 10 height 10
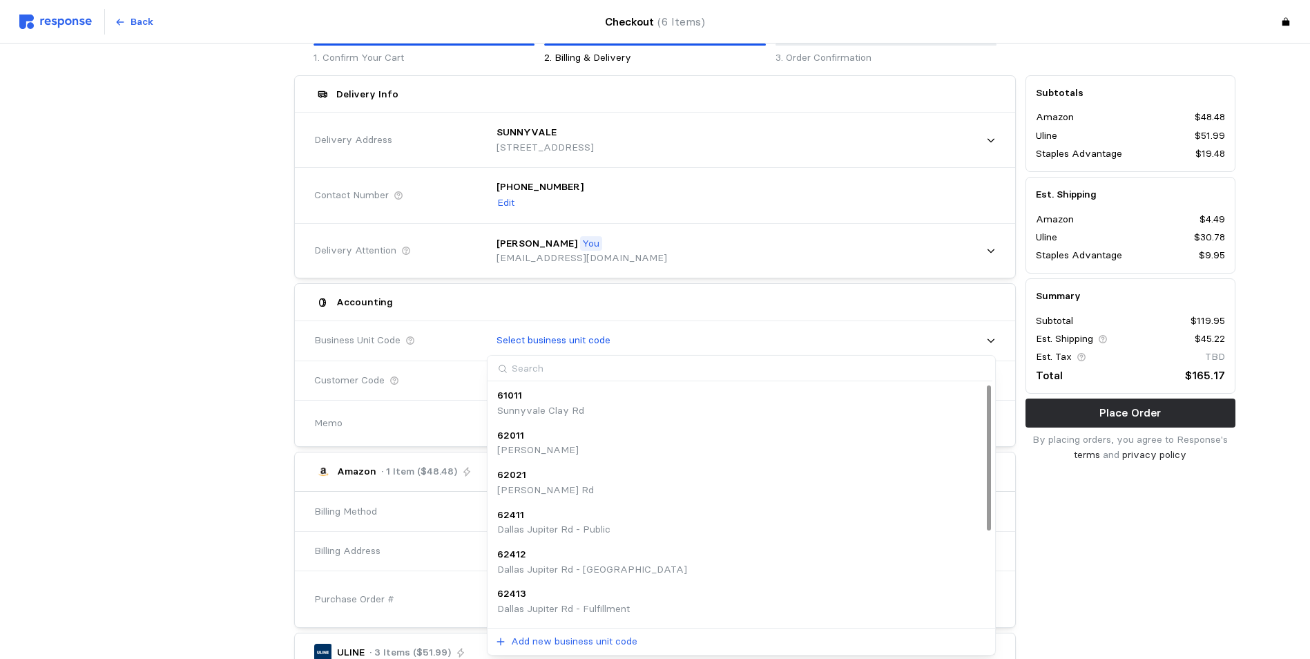
click at [537, 397] on div "61011" at bounding box center [540, 395] width 87 height 15
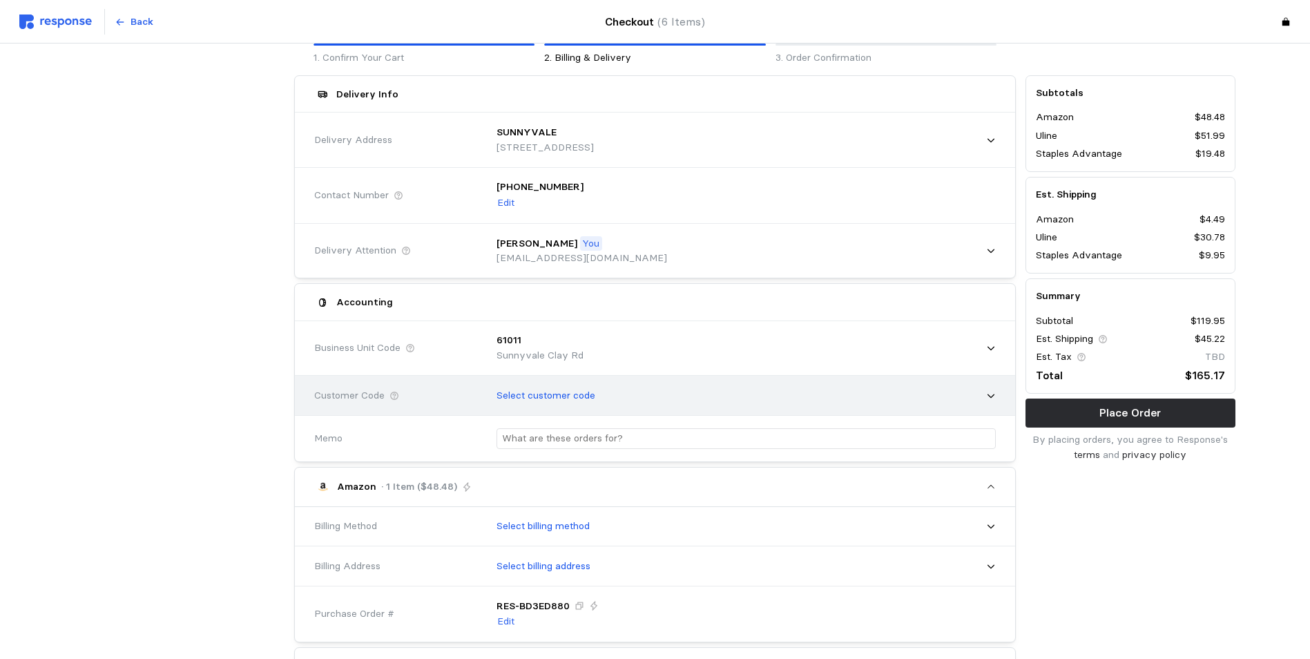
click at [553, 395] on p "Select customer code" at bounding box center [546, 395] width 99 height 15
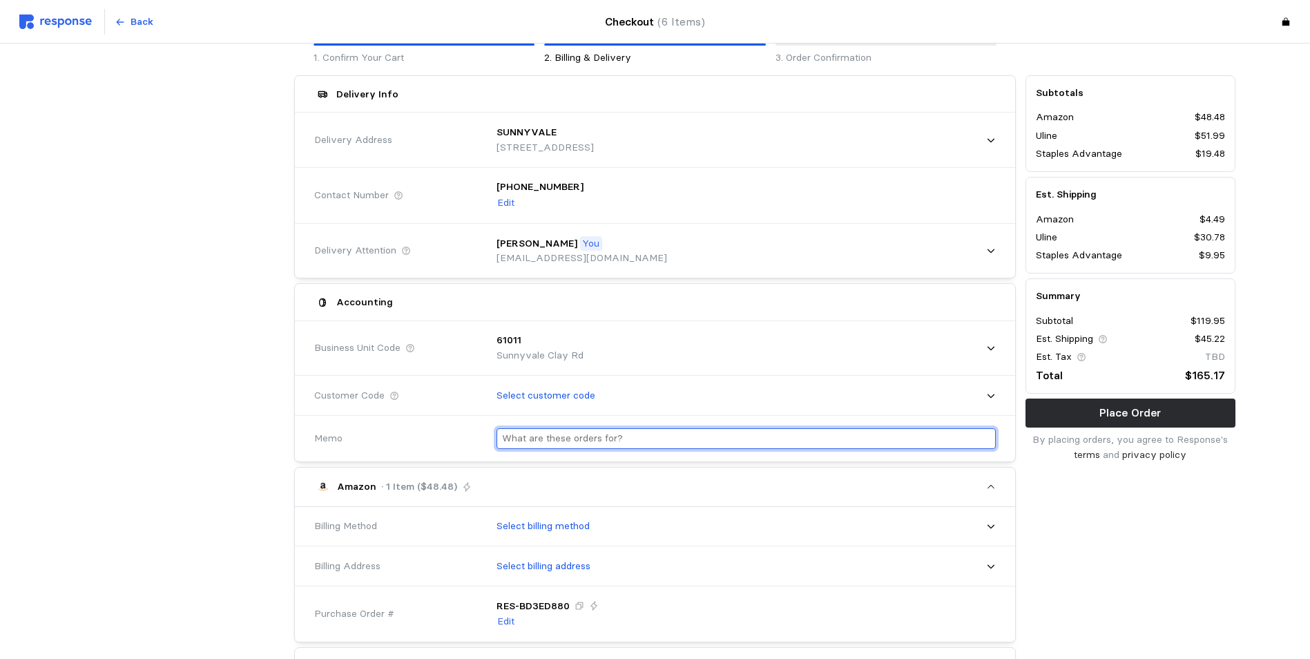
click at [535, 435] on input "text" at bounding box center [746, 439] width 488 height 20
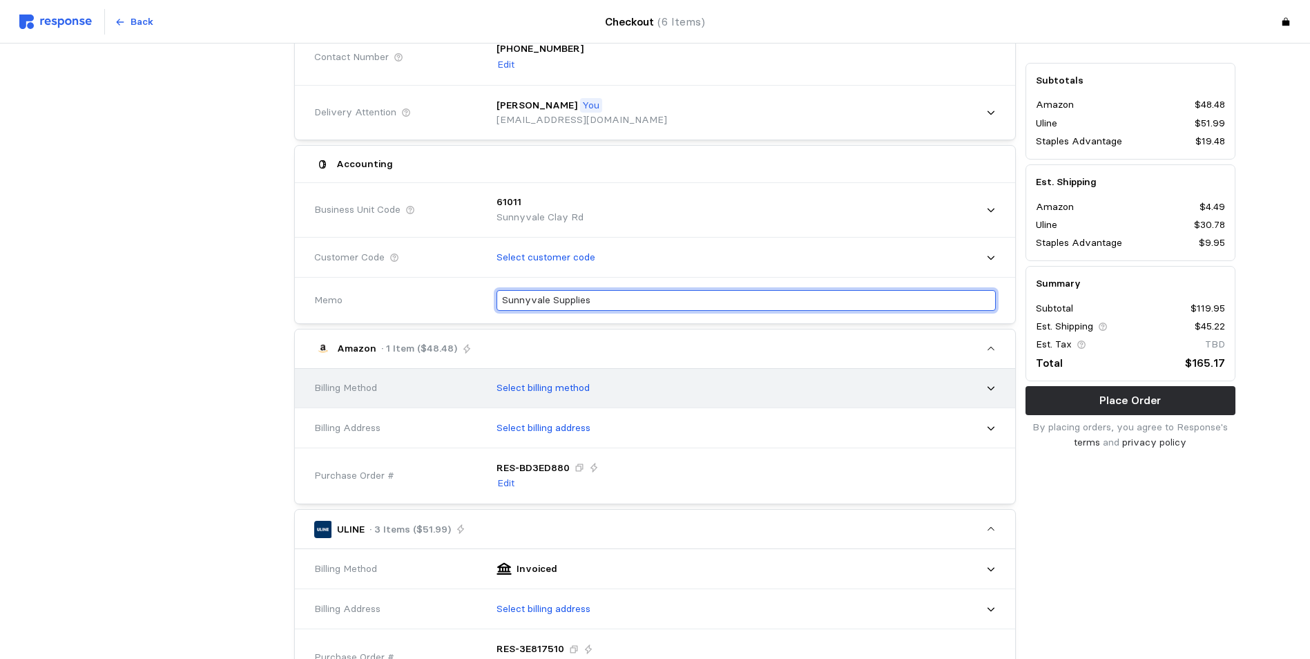
type input "Sunnyvale Supplies"
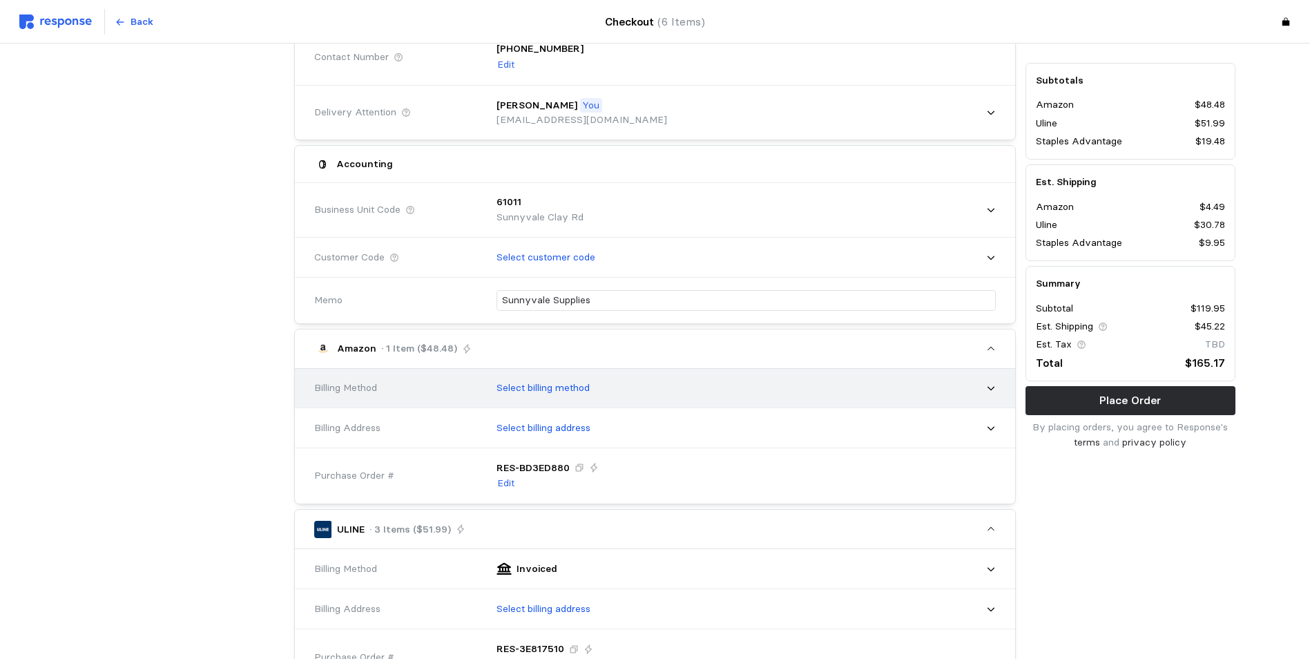
click at [994, 386] on icon at bounding box center [991, 388] width 10 height 10
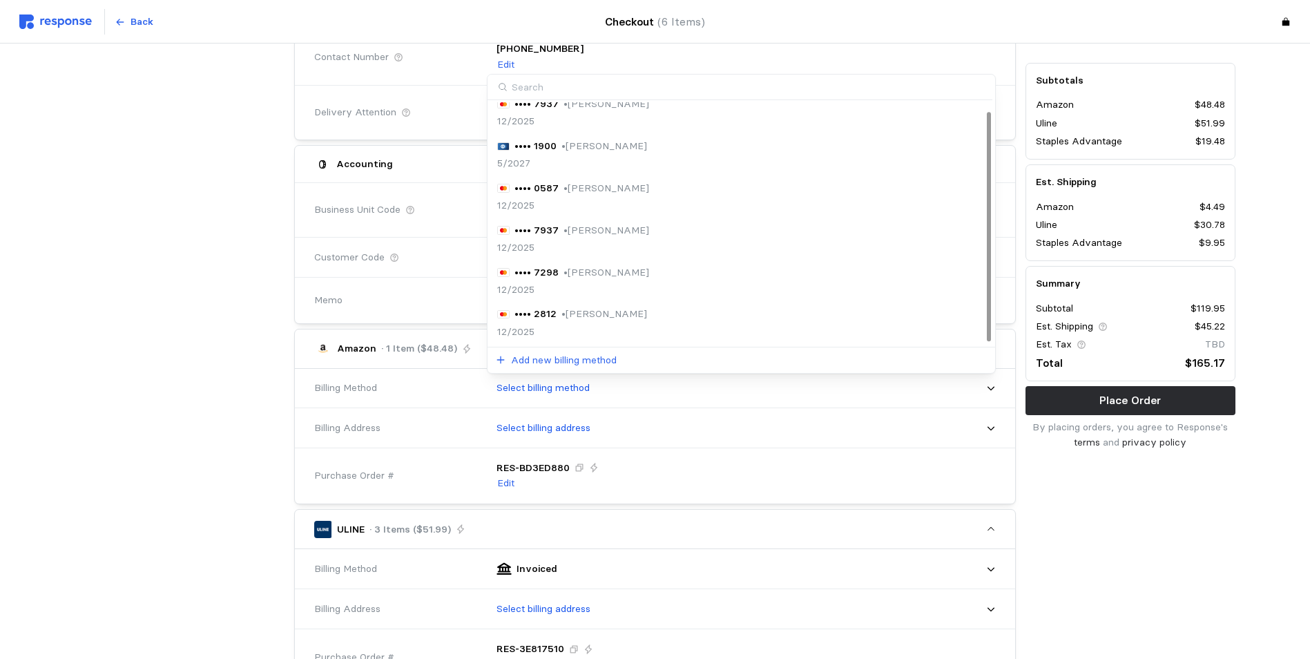
scroll to position [0, 0]
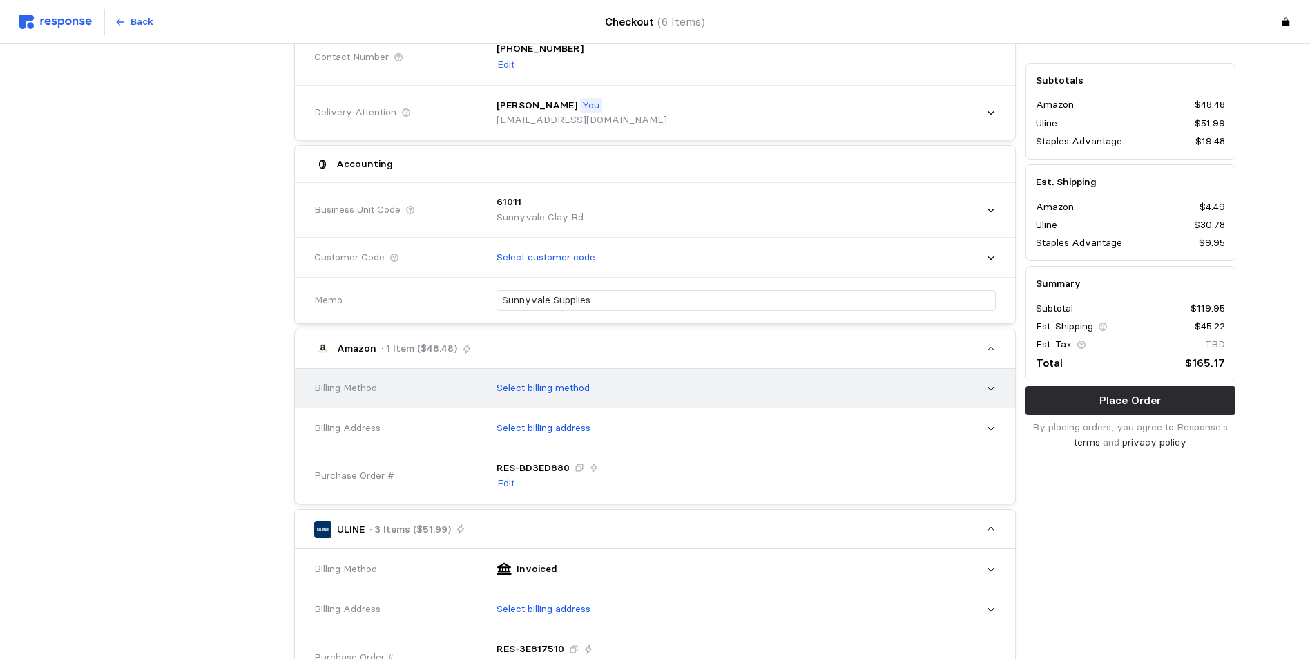
click at [995, 389] on icon at bounding box center [991, 388] width 10 height 10
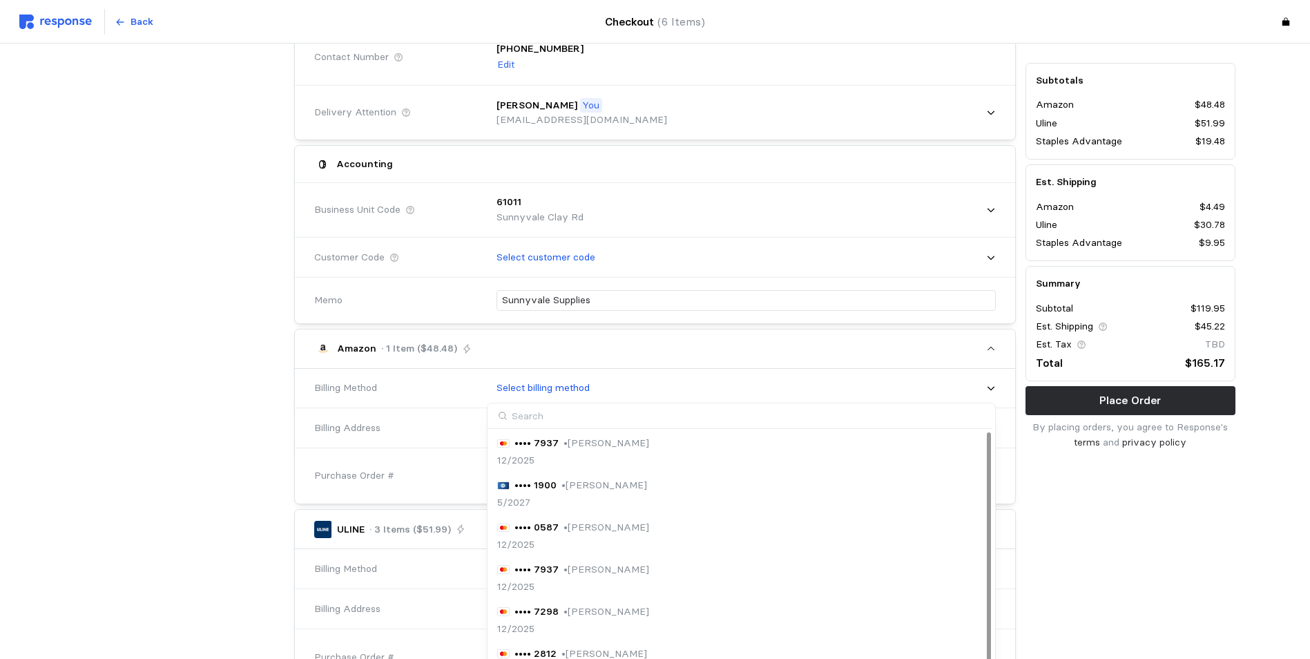
click at [595, 443] on p "• [PERSON_NAME]" at bounding box center [607, 443] width 86 height 15
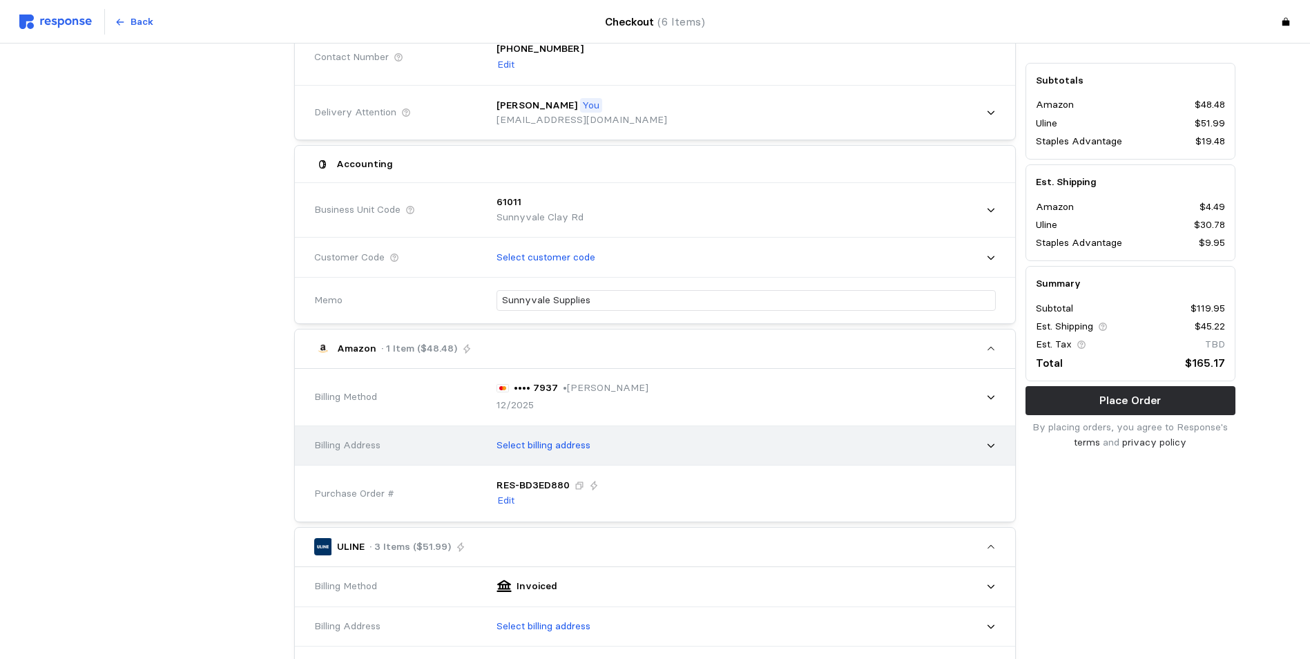
click at [591, 442] on p "Select billing address" at bounding box center [544, 445] width 94 height 15
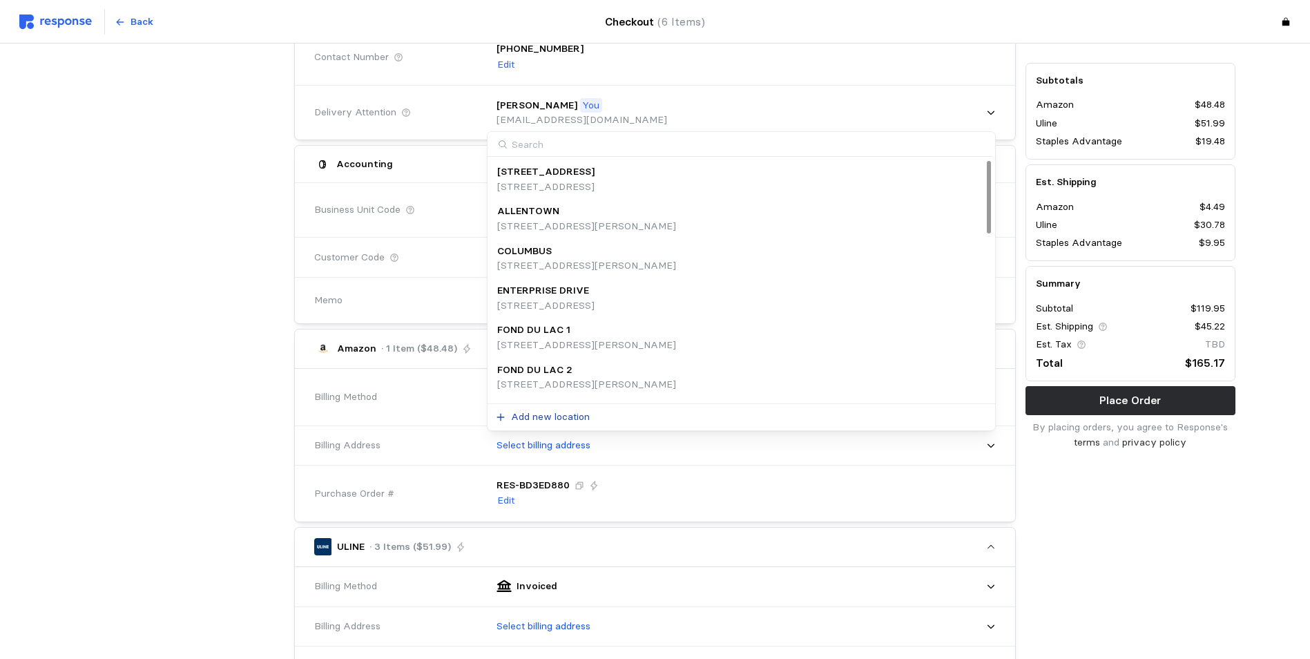
click at [552, 413] on p "Add new location" at bounding box center [550, 417] width 79 height 15
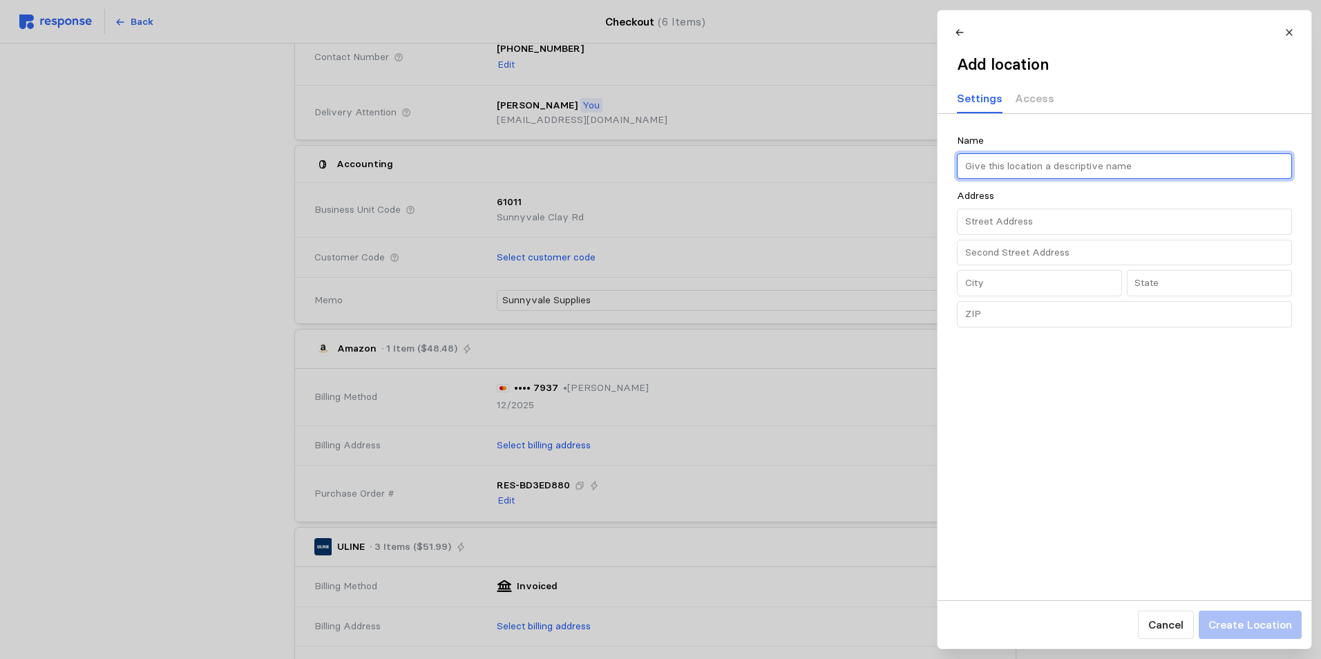
click at [1022, 167] on input "text" at bounding box center [1123, 166] width 319 height 25
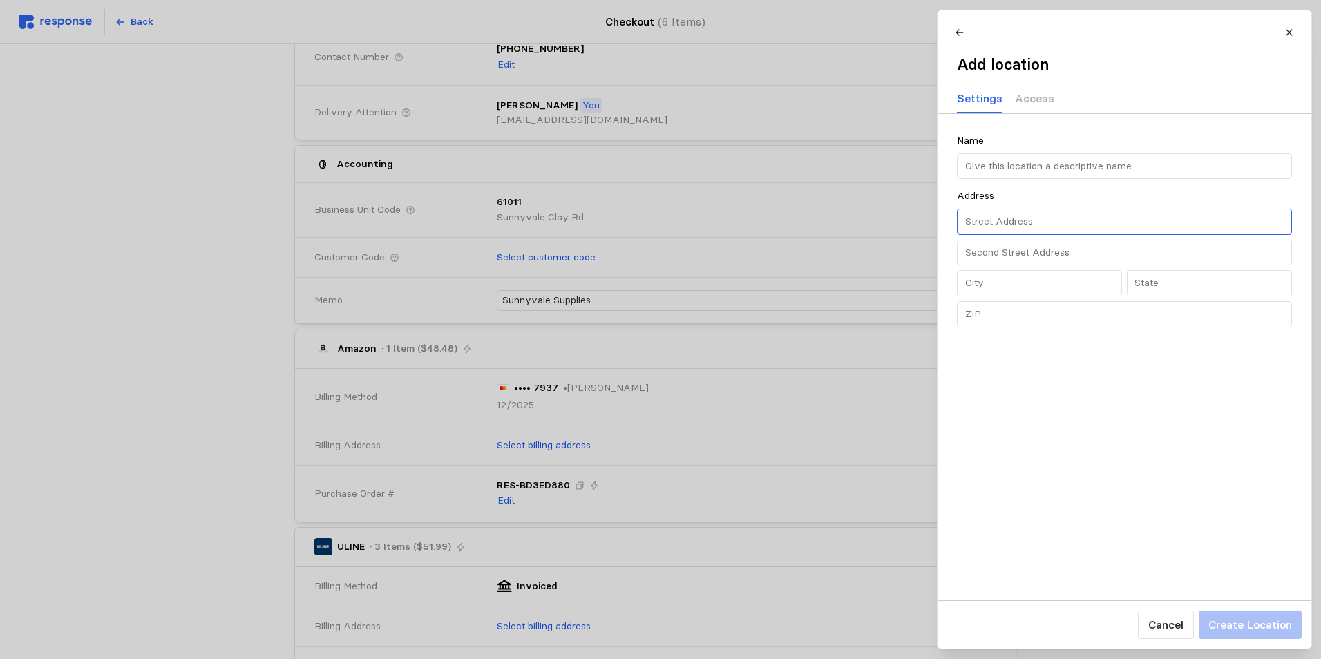
click at [1019, 223] on input "text" at bounding box center [1123, 221] width 319 height 25
type input "3"
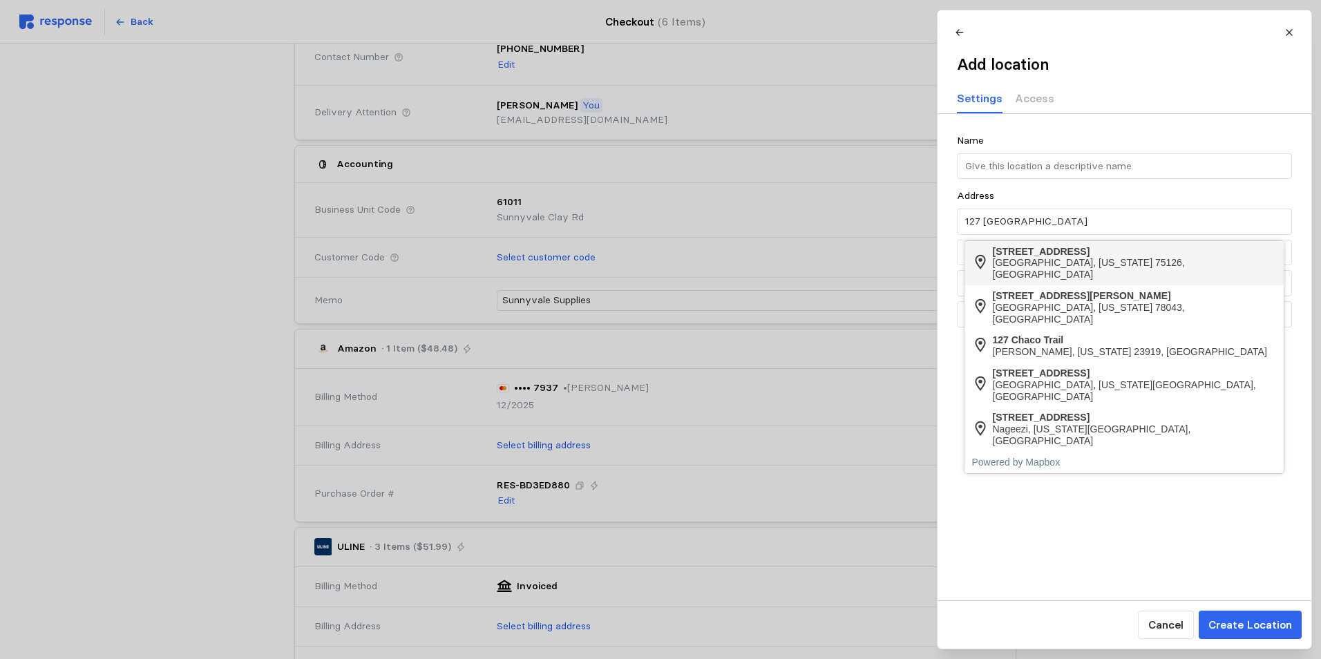
click at [1062, 257] on div "[GEOGRAPHIC_DATA], [US_STATE] 75126, [GEOGRAPHIC_DATA]" at bounding box center [1135, 268] width 284 height 23
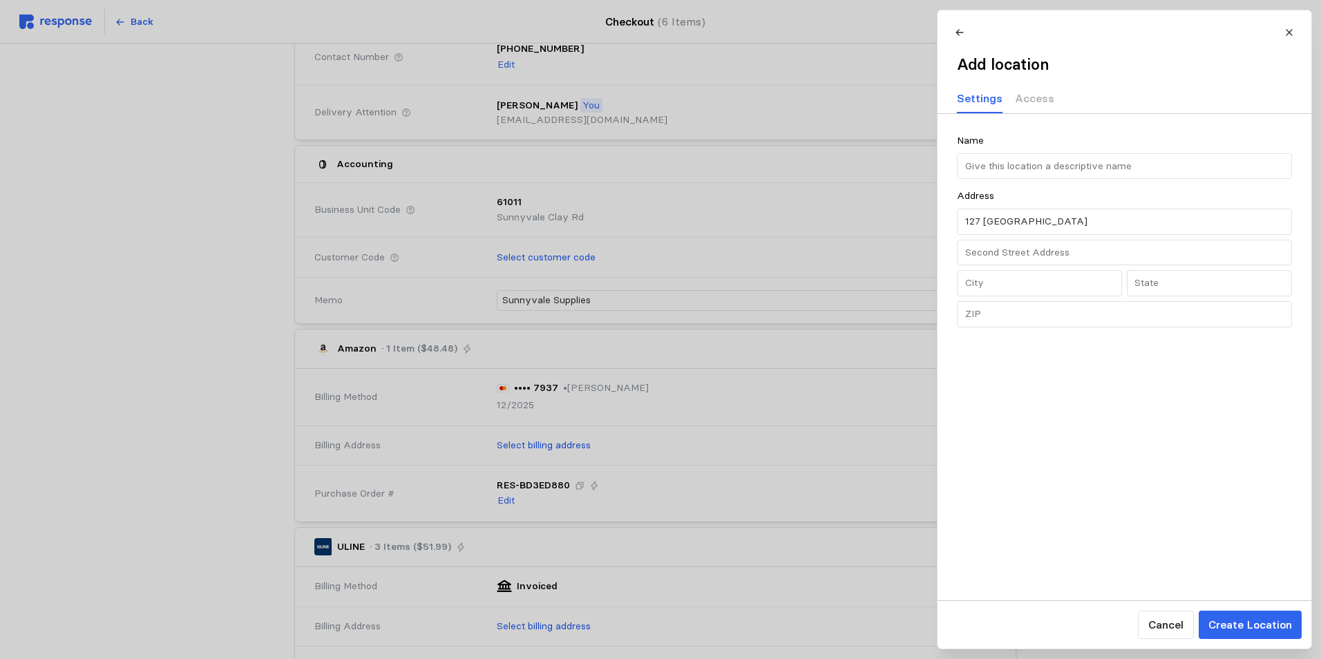
type input "[STREET_ADDRESS]"
type input "[GEOGRAPHIC_DATA]"
type input "[PERSON_NAME]"
type input "75126"
click at [1259, 625] on p "Create Location" at bounding box center [1250, 624] width 84 height 17
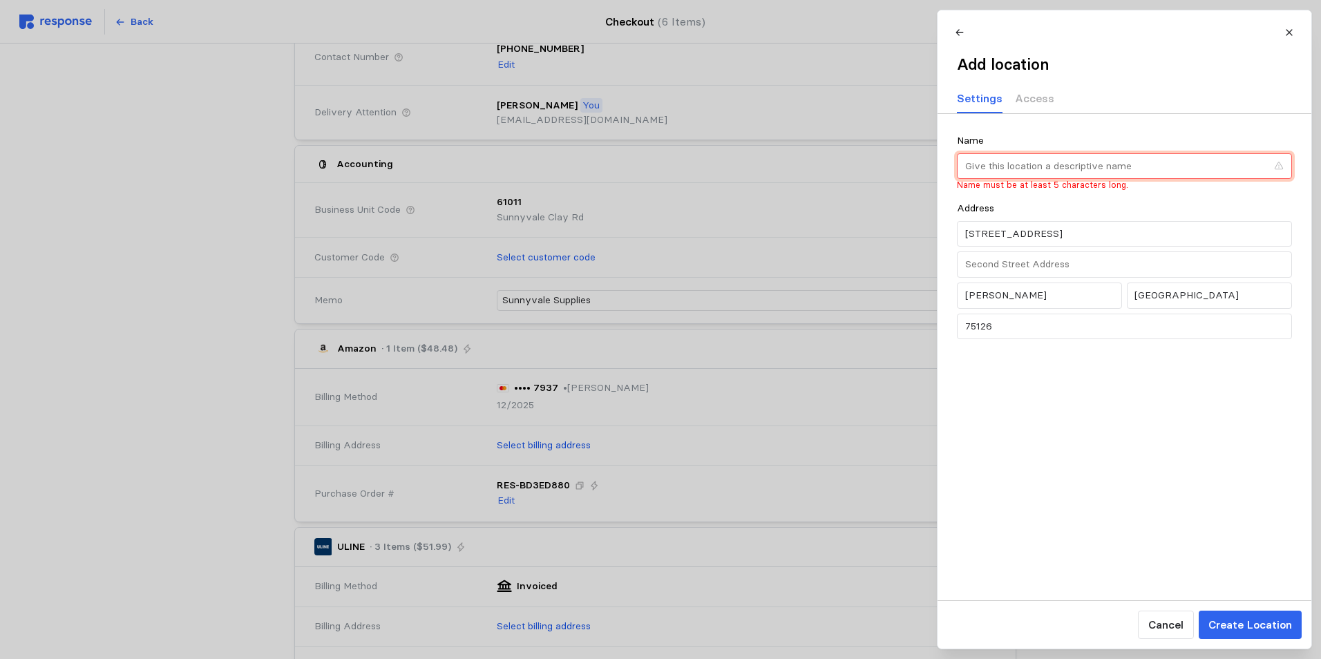
click at [1011, 169] on input "text" at bounding box center [1115, 166] width 302 height 25
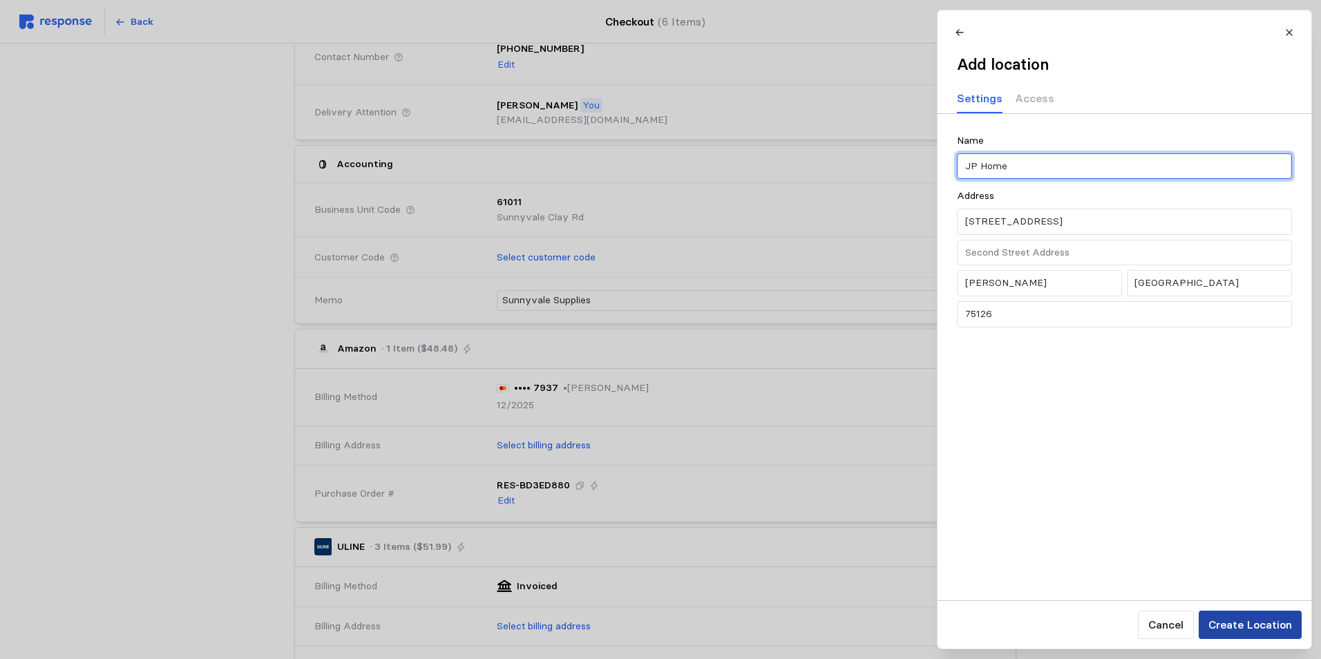
type input "JP Home"
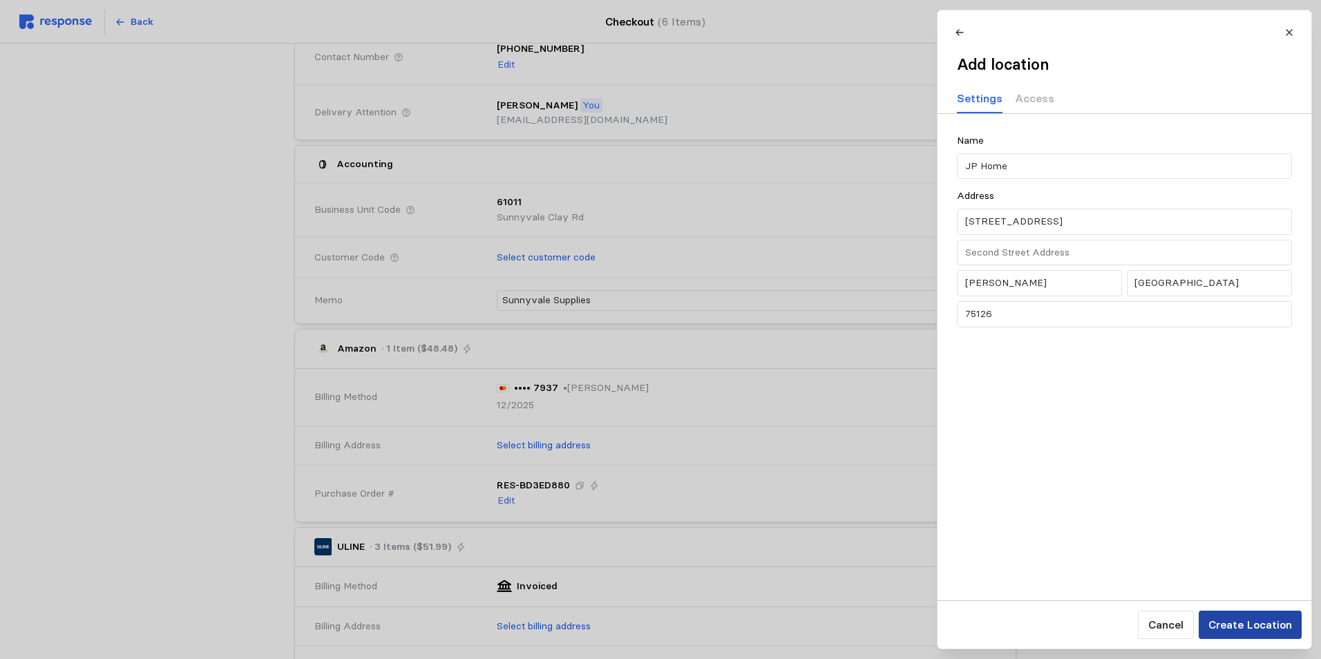
click at [1236, 627] on p "Create Location" at bounding box center [1250, 624] width 84 height 17
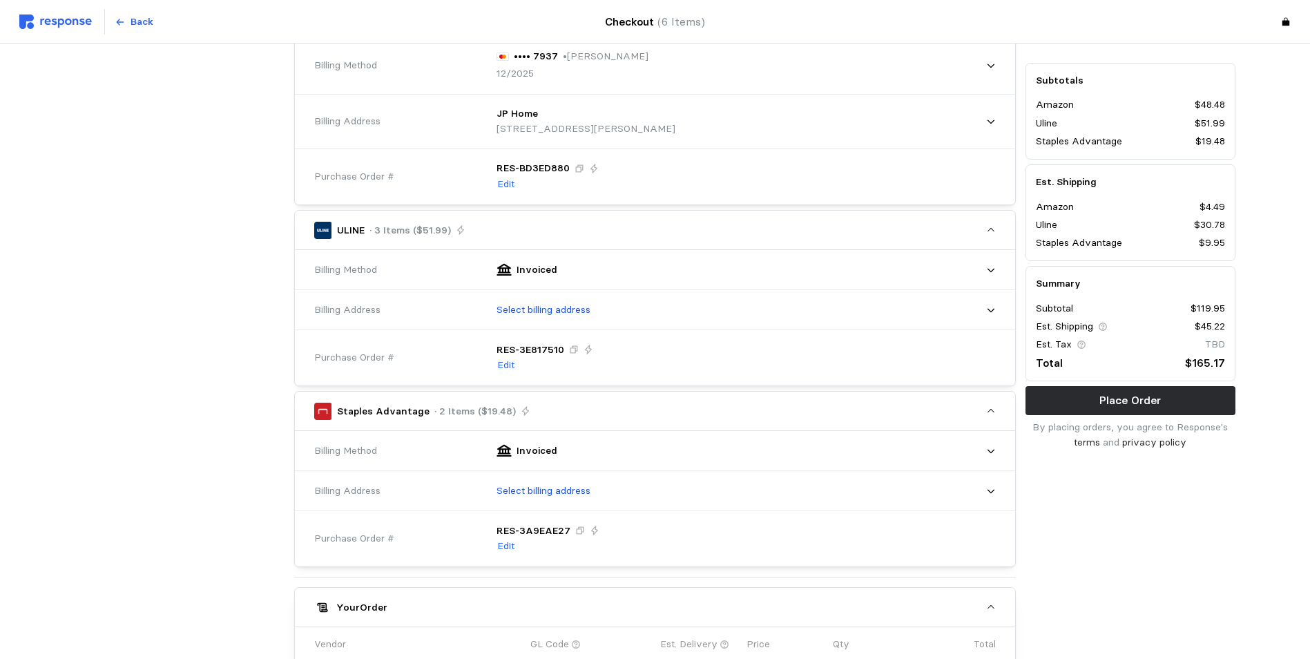
scroll to position [549, 0]
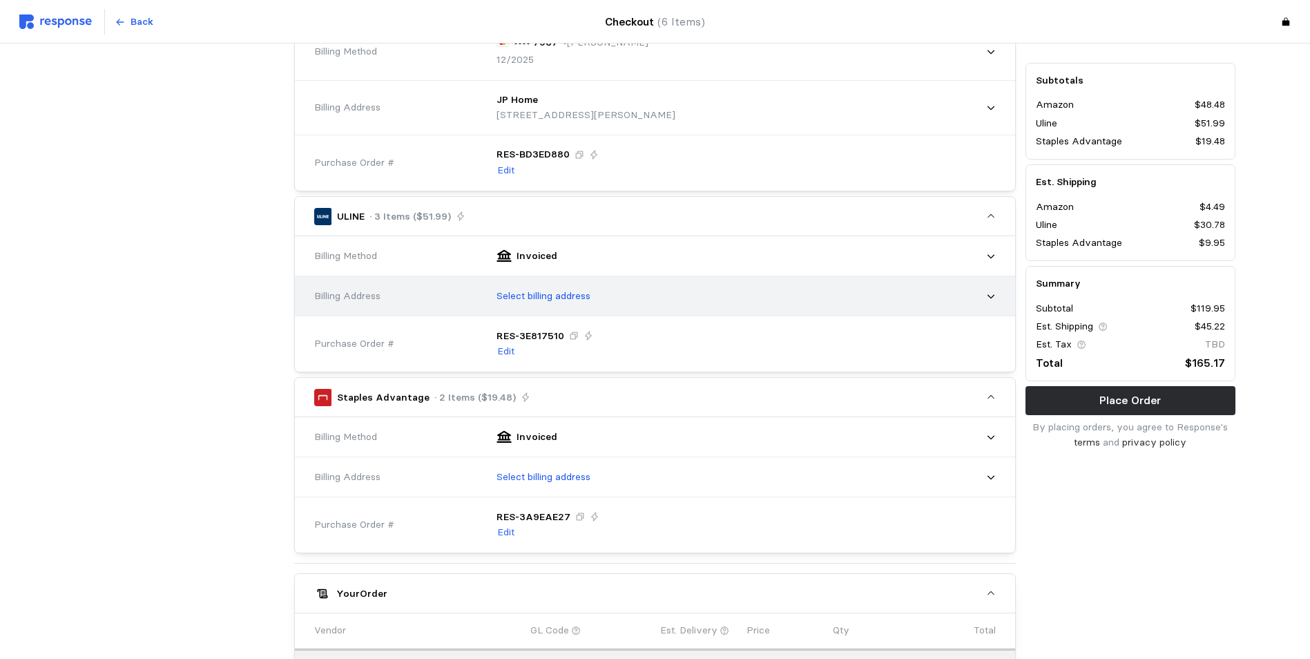
click at [995, 297] on icon at bounding box center [991, 297] width 10 height 10
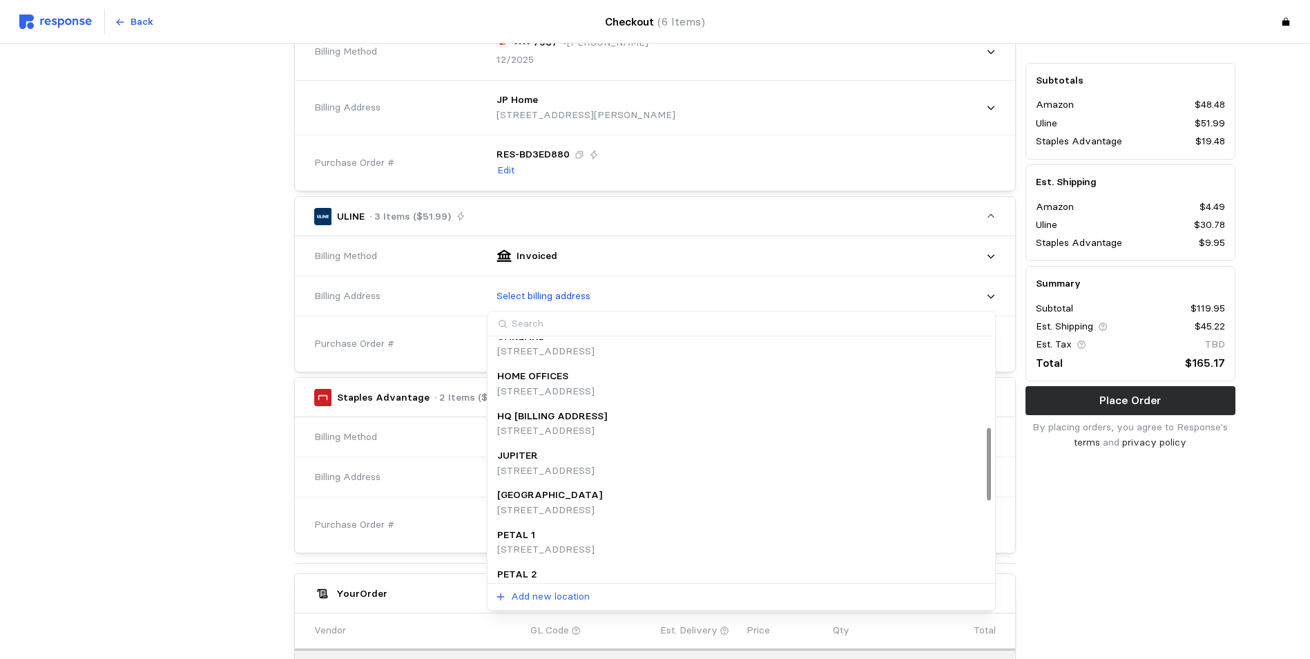
scroll to position [345, 0]
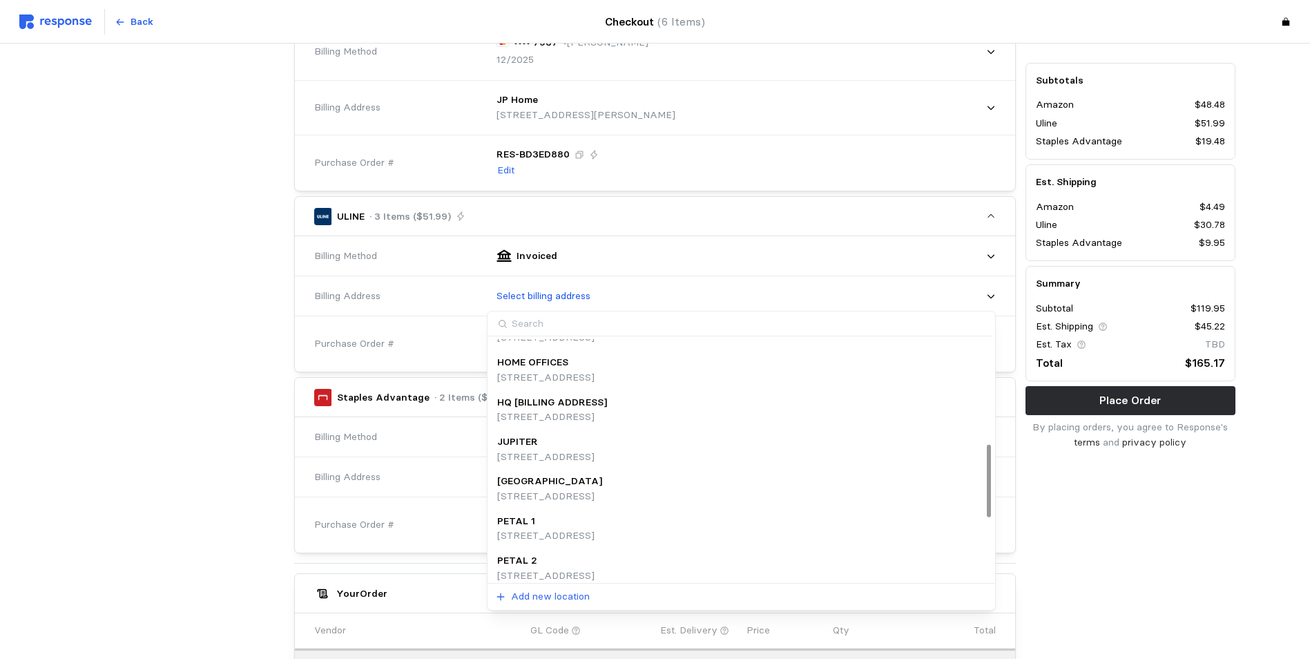
click at [595, 360] on div "HOME OFFICES" at bounding box center [545, 362] width 97 height 15
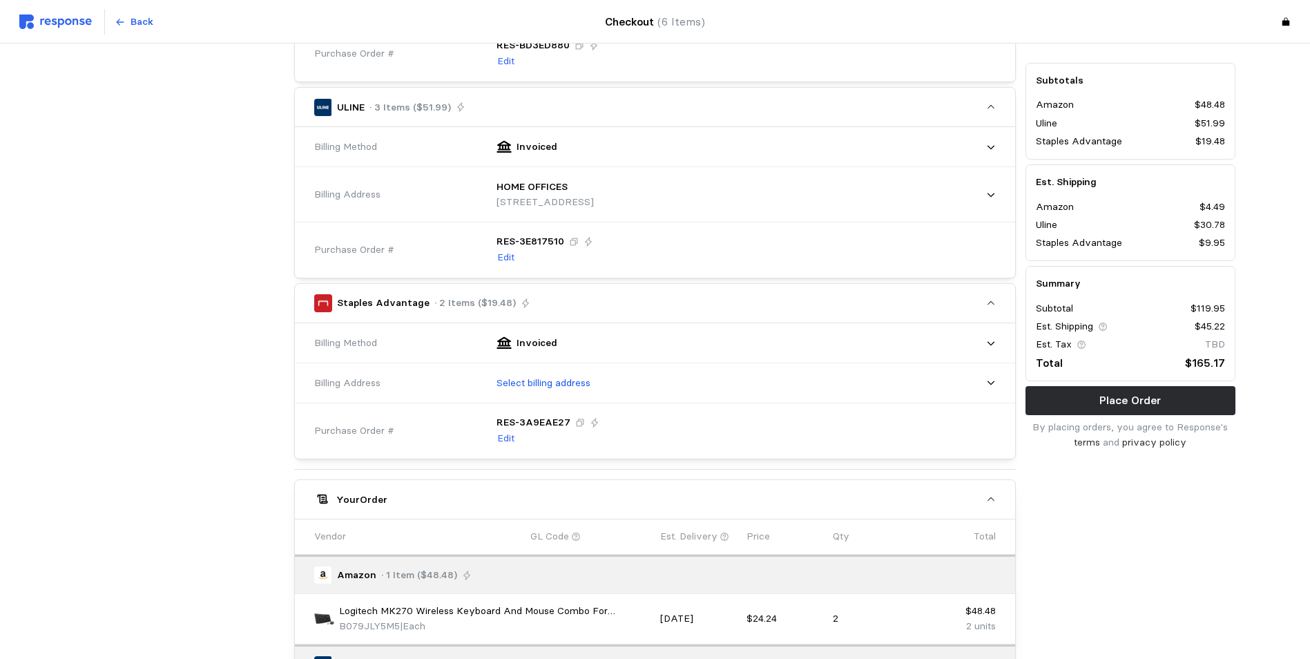
scroll to position [687, 0]
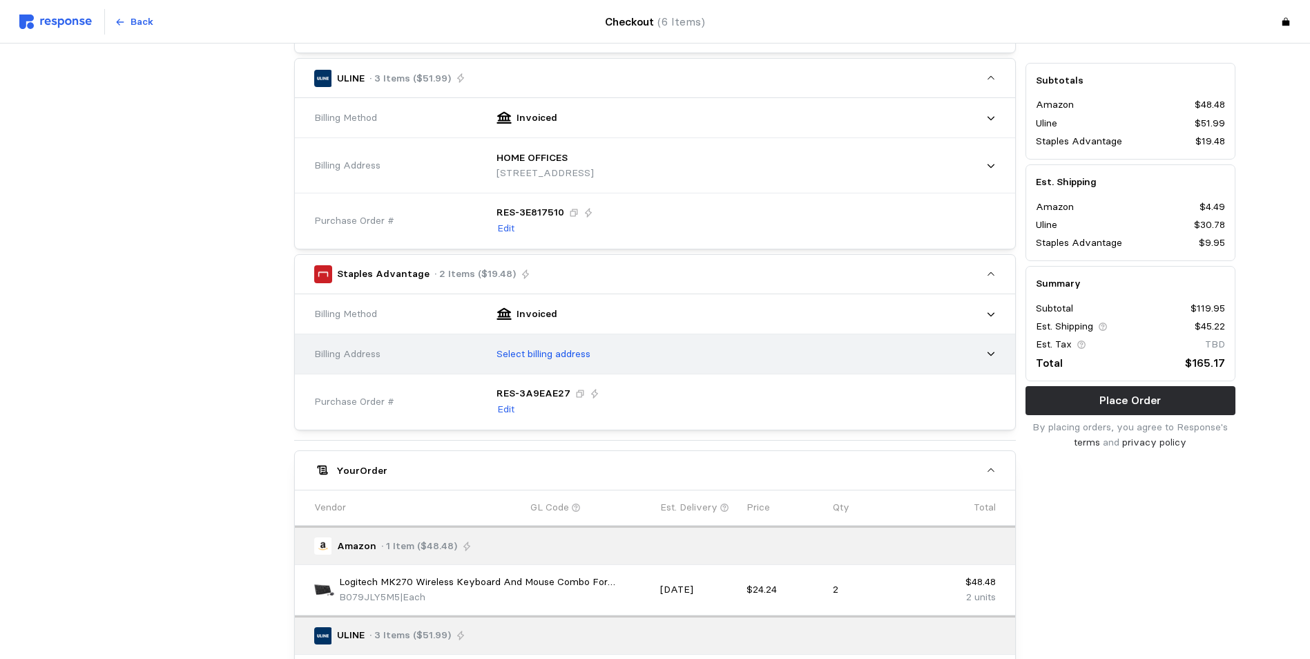
click at [991, 351] on icon at bounding box center [991, 354] width 10 height 10
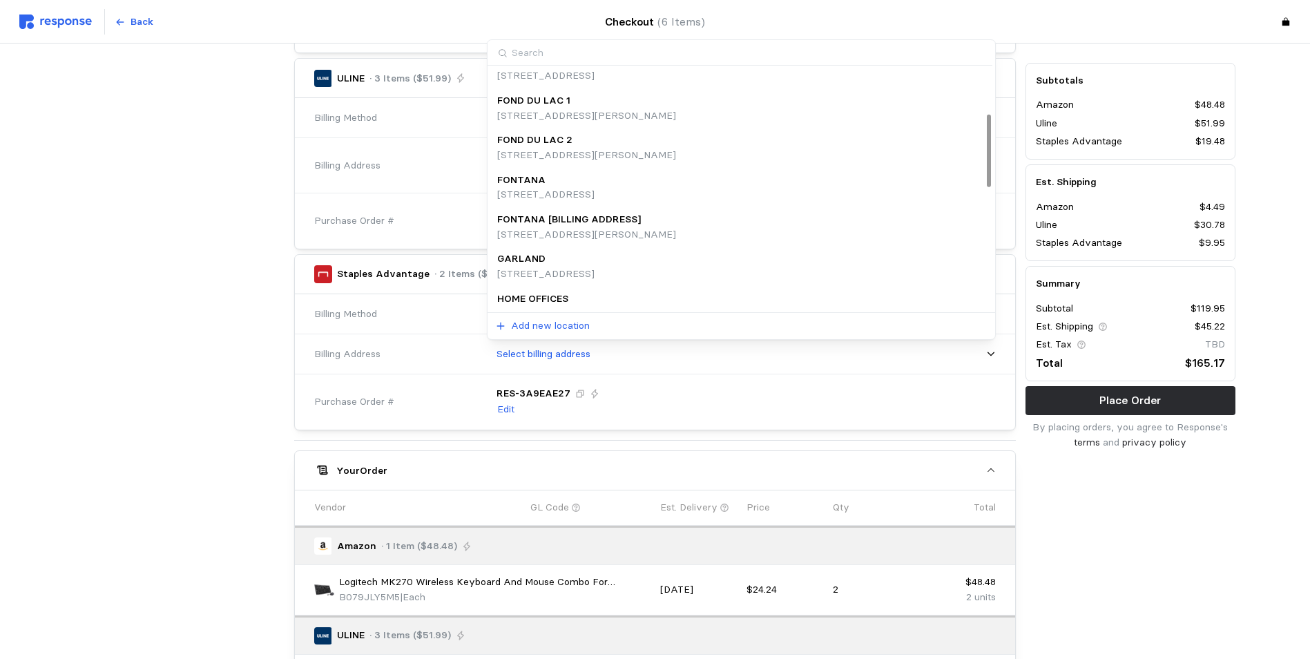
scroll to position [207, 0]
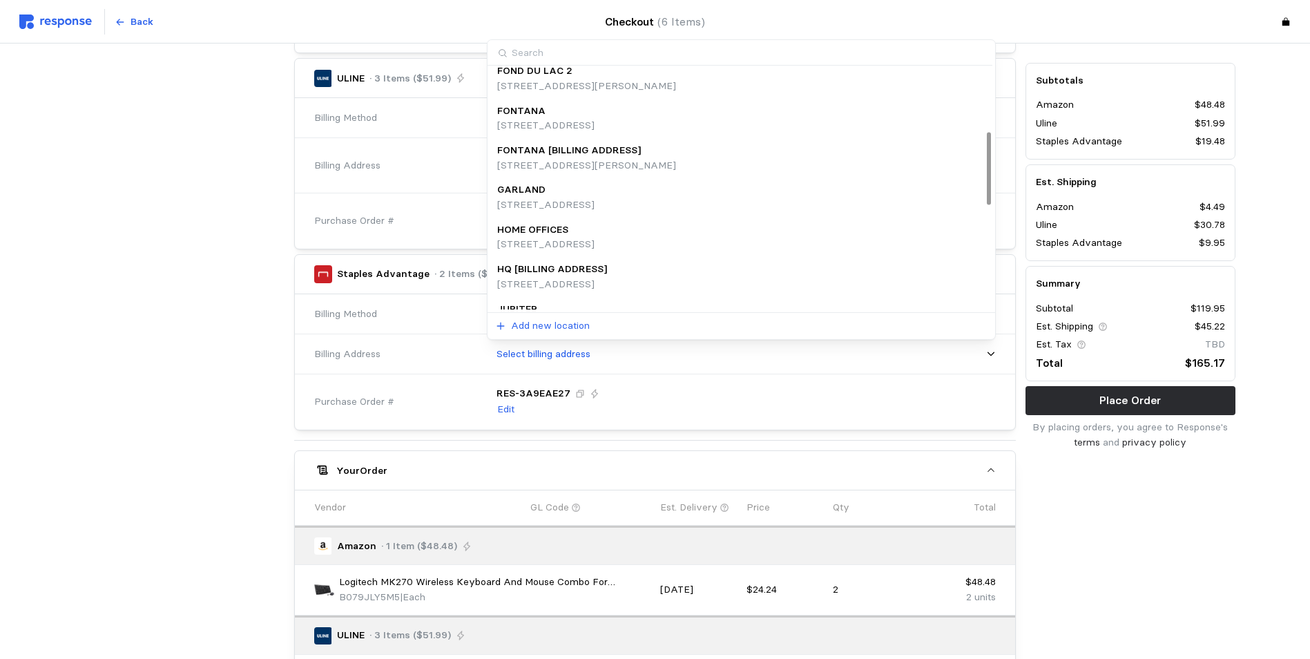
click at [595, 230] on div "HOME OFFICES" at bounding box center [545, 229] width 97 height 15
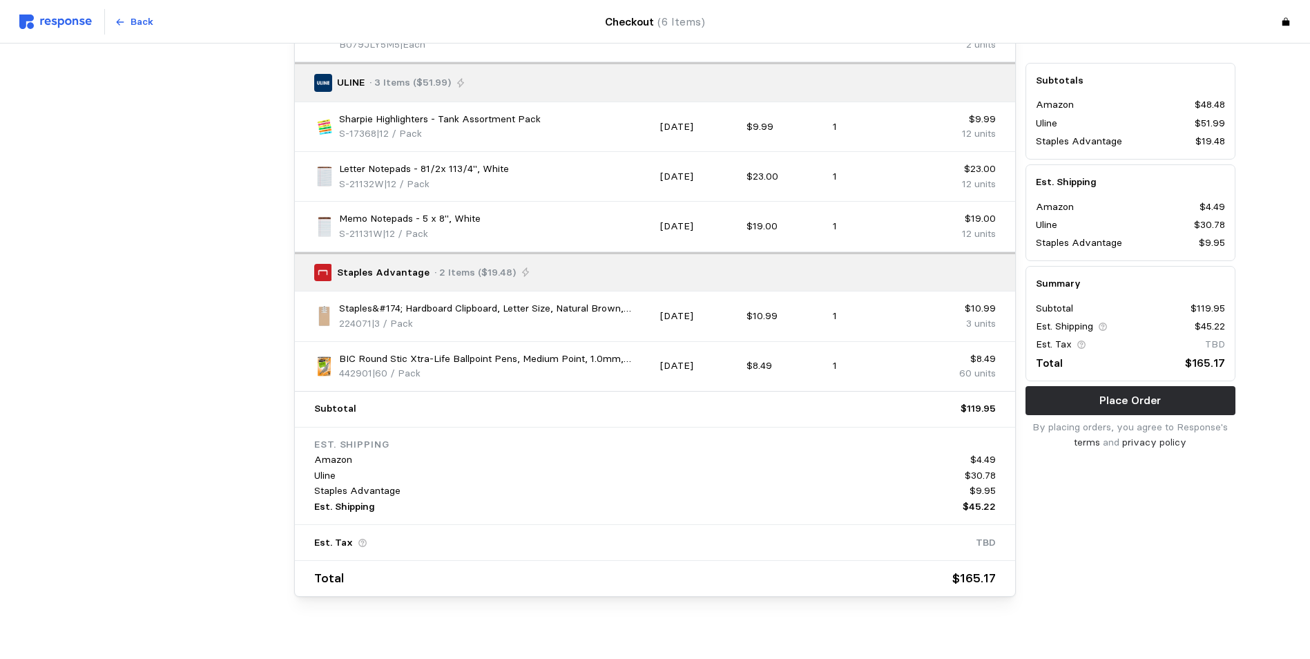
scroll to position [1270, 0]
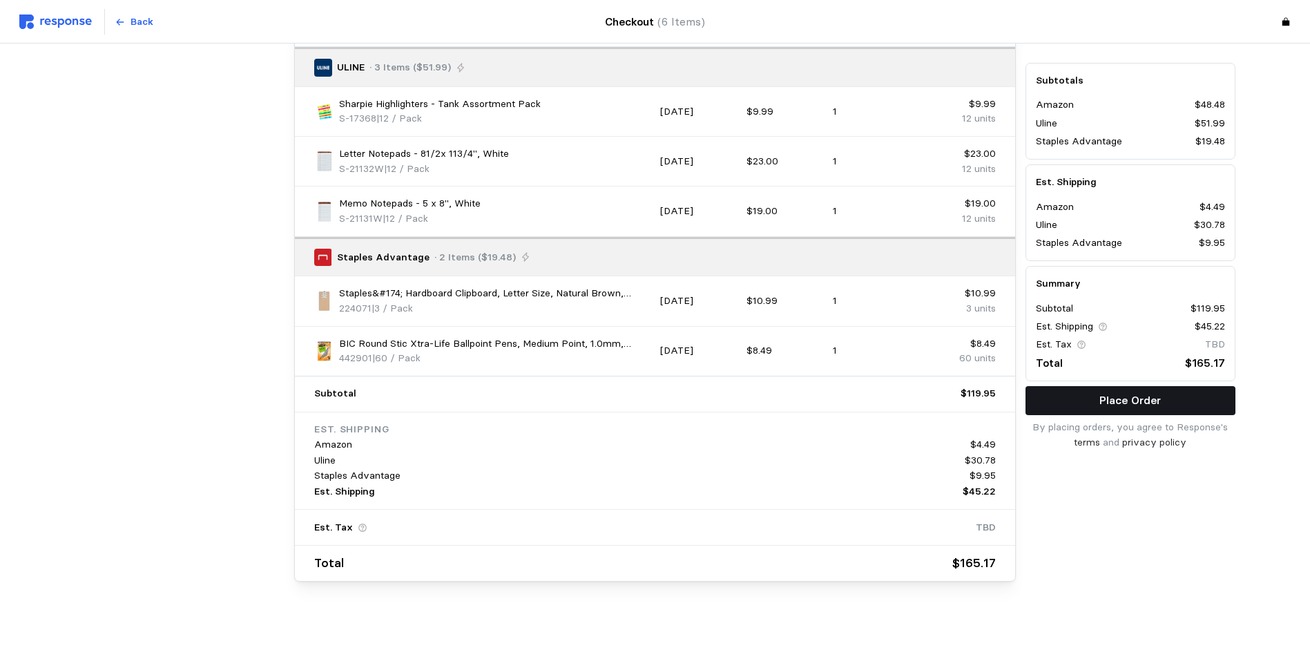
click at [1124, 398] on p "Place Order" at bounding box center [1130, 400] width 61 height 17
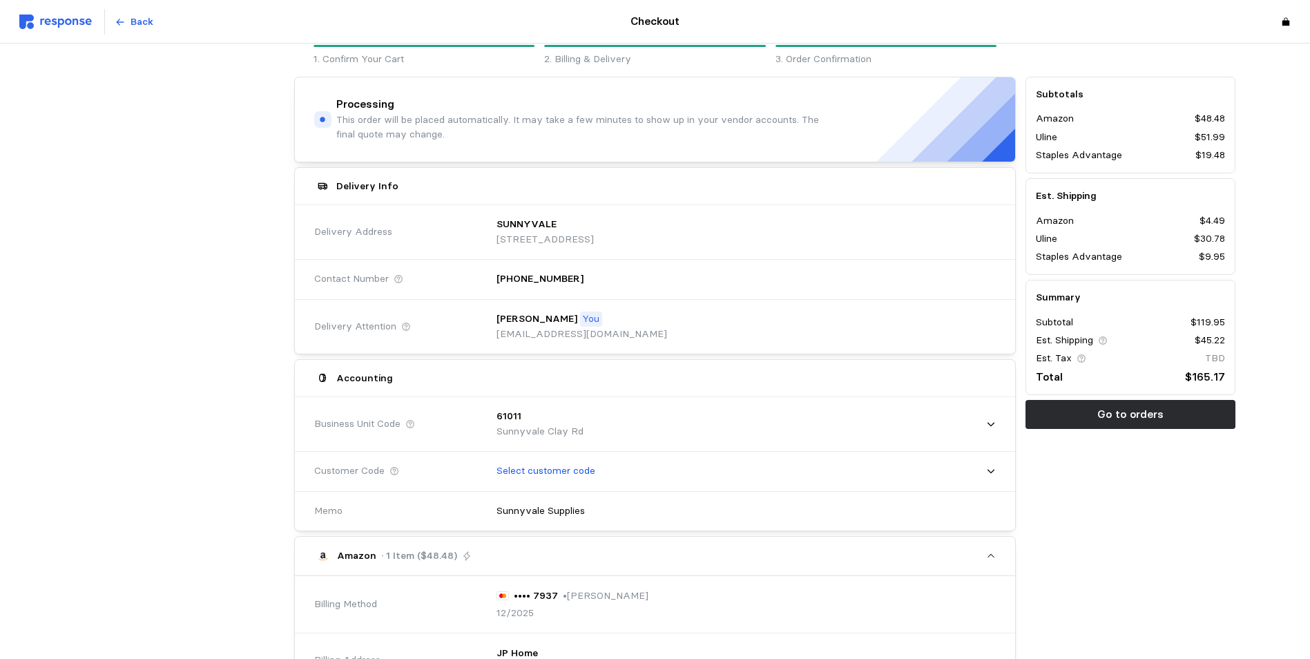
scroll to position [0, 0]
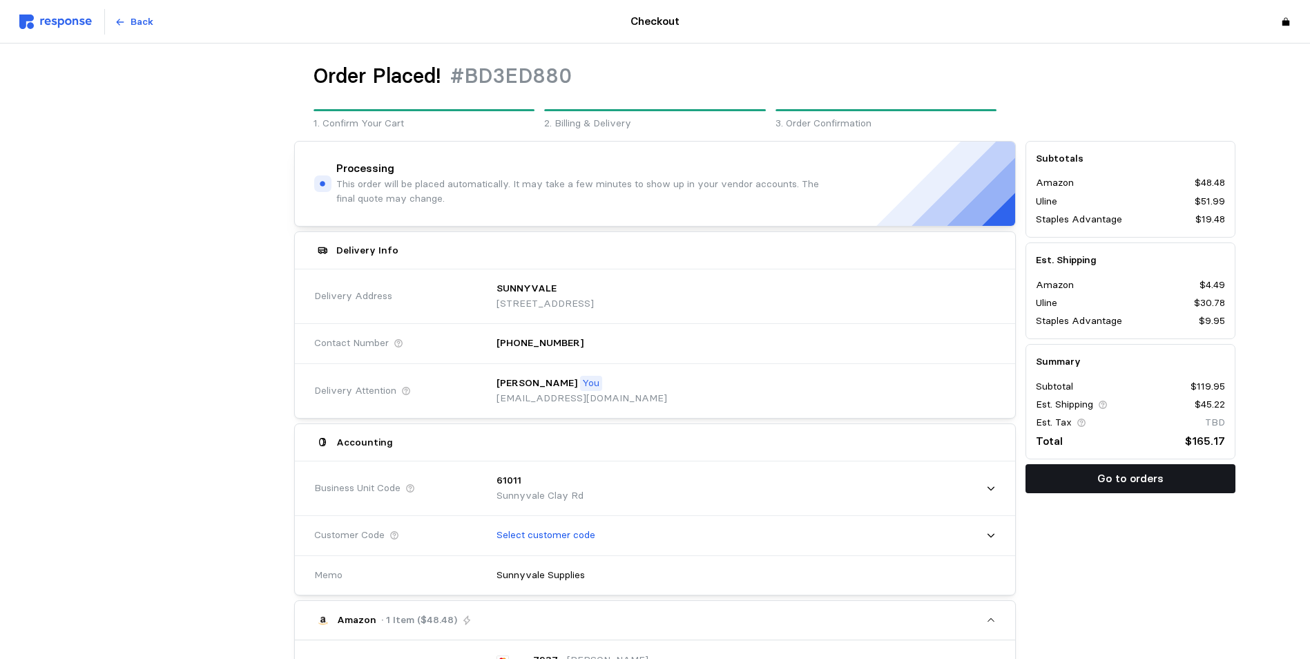
click at [1119, 477] on p "Go to orders" at bounding box center [1131, 478] width 66 height 17
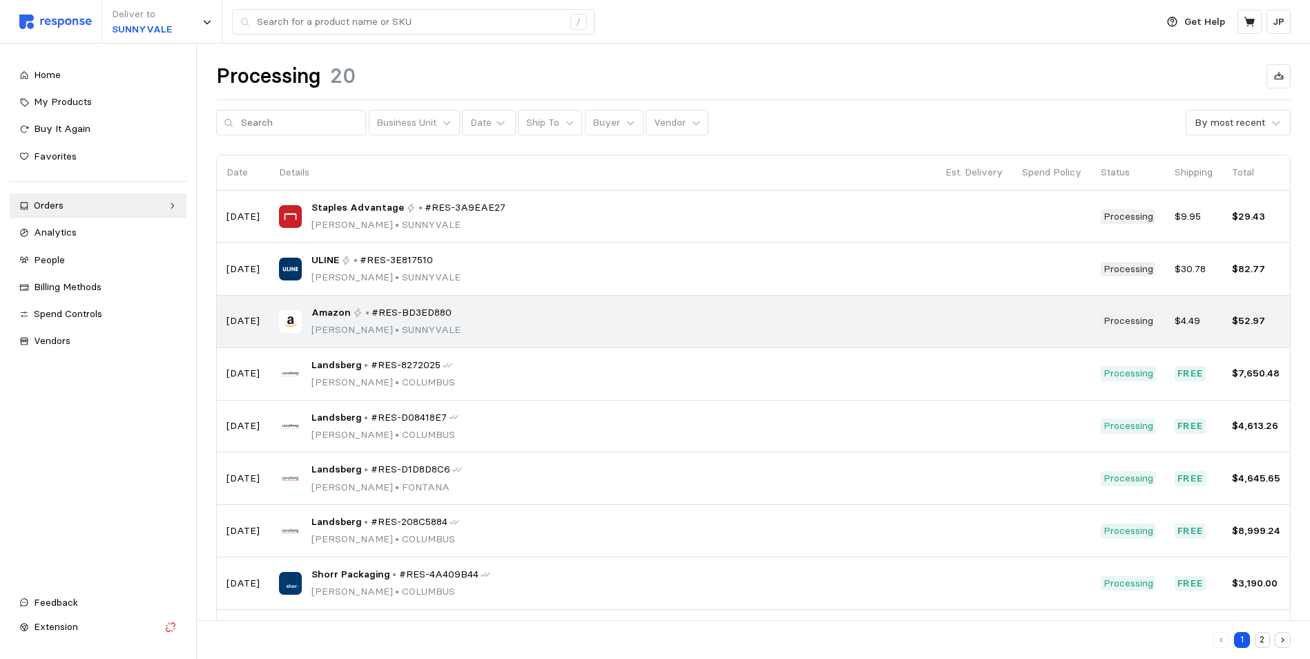
click at [435, 312] on span "#RES-BD3ED880" at bounding box center [412, 312] width 80 height 15
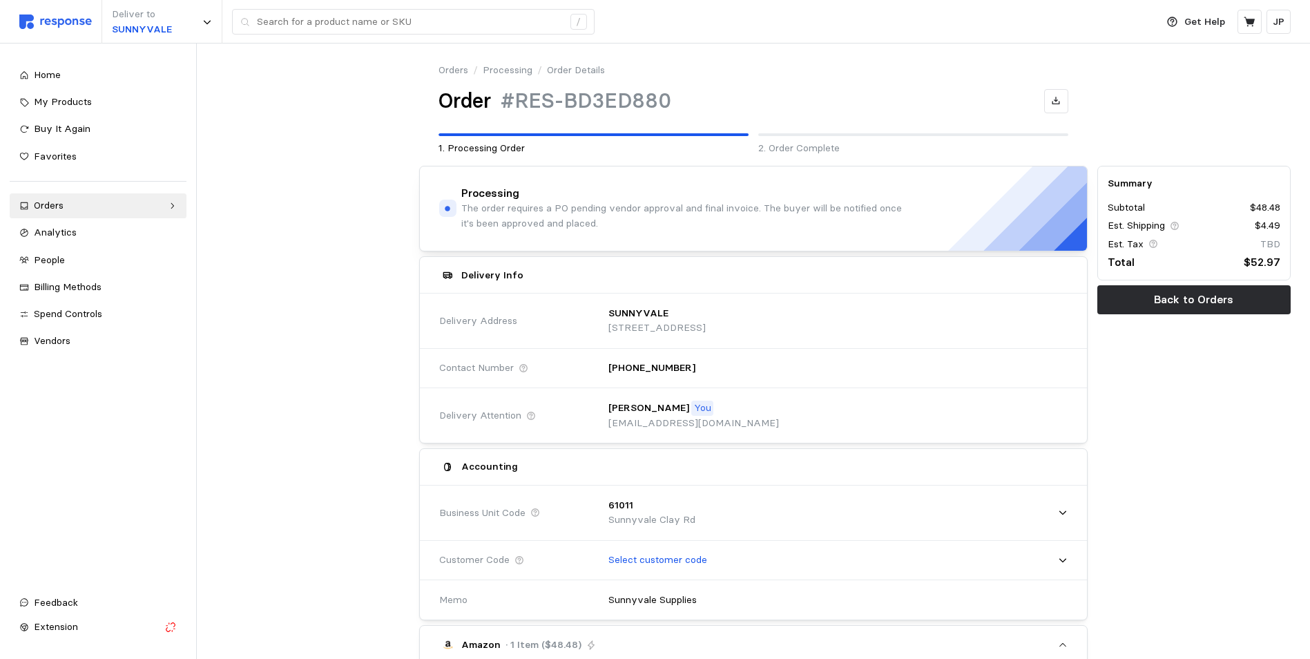
click at [72, 19] on img at bounding box center [55, 22] width 73 height 15
